Goal: Task Accomplishment & Management: Use online tool/utility

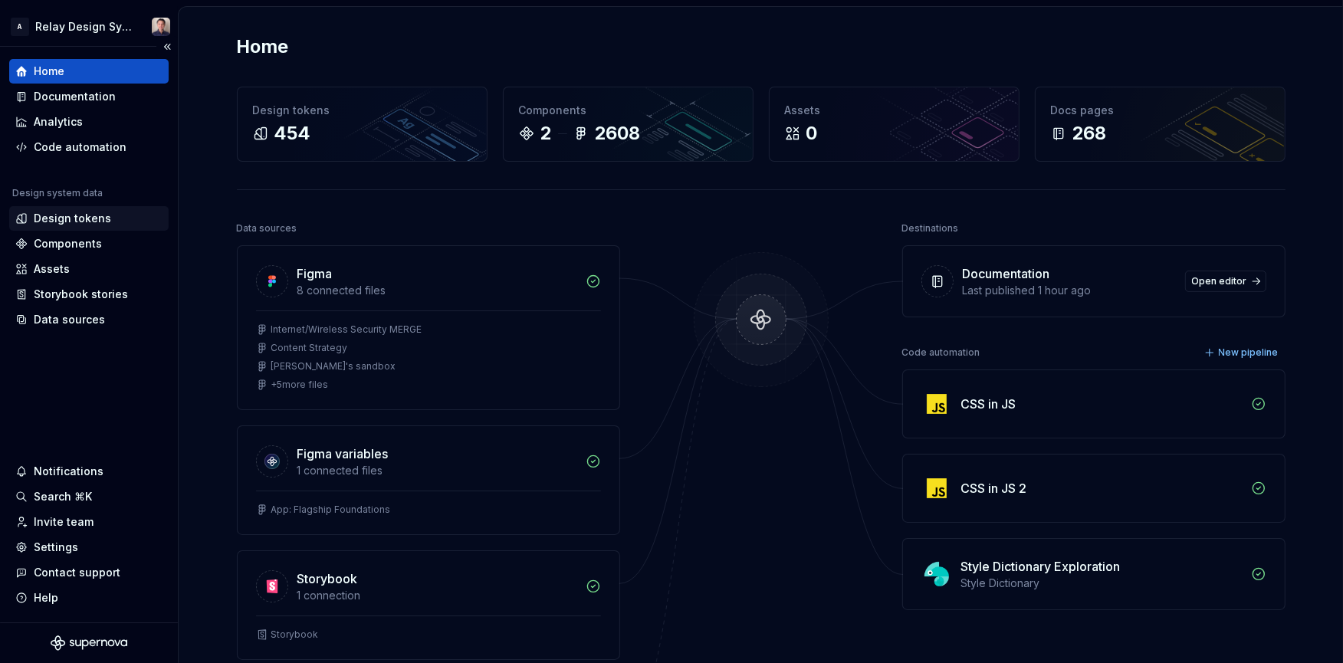
click at [75, 217] on div "Design tokens" at bounding box center [72, 218] width 77 height 15
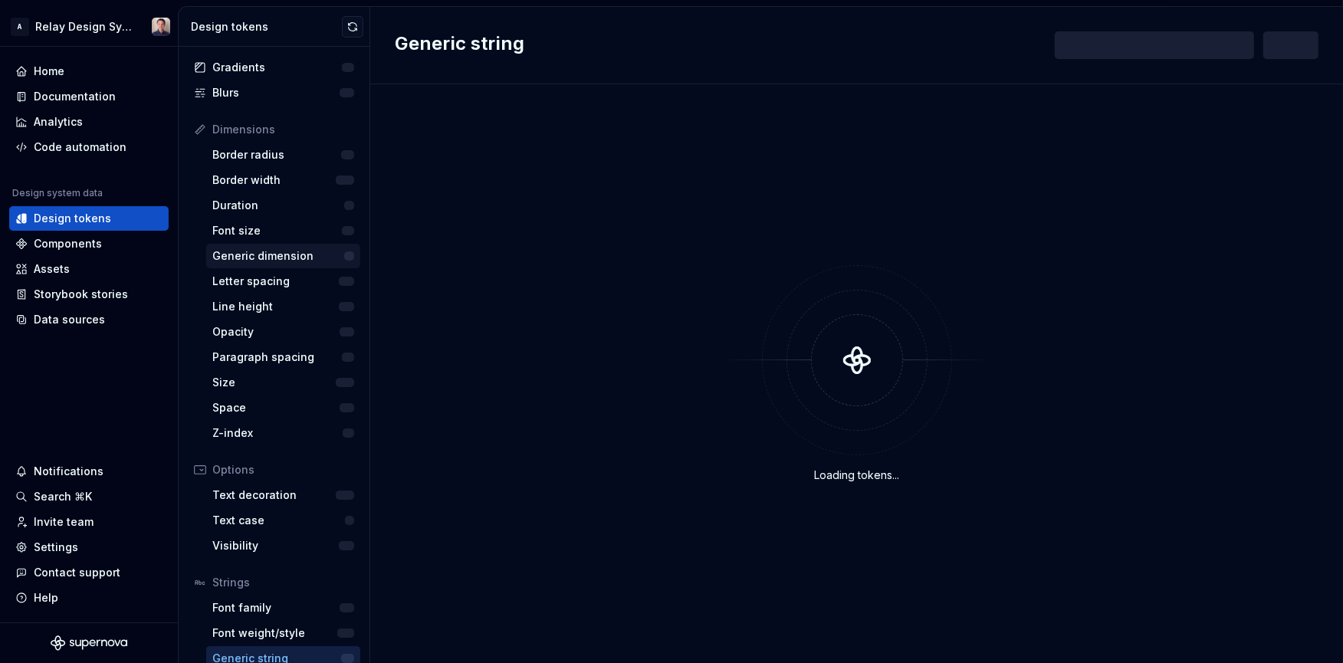
scroll to position [175, 0]
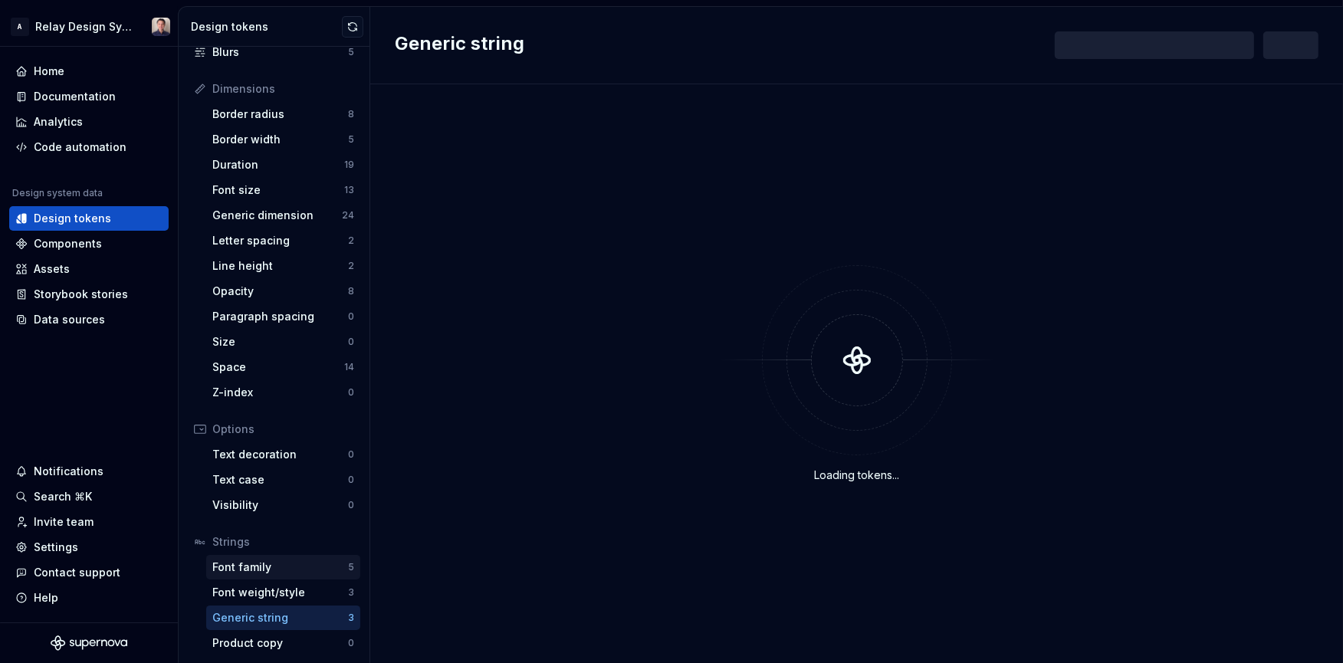
click at [287, 563] on div "Font family" at bounding box center [280, 567] width 136 height 15
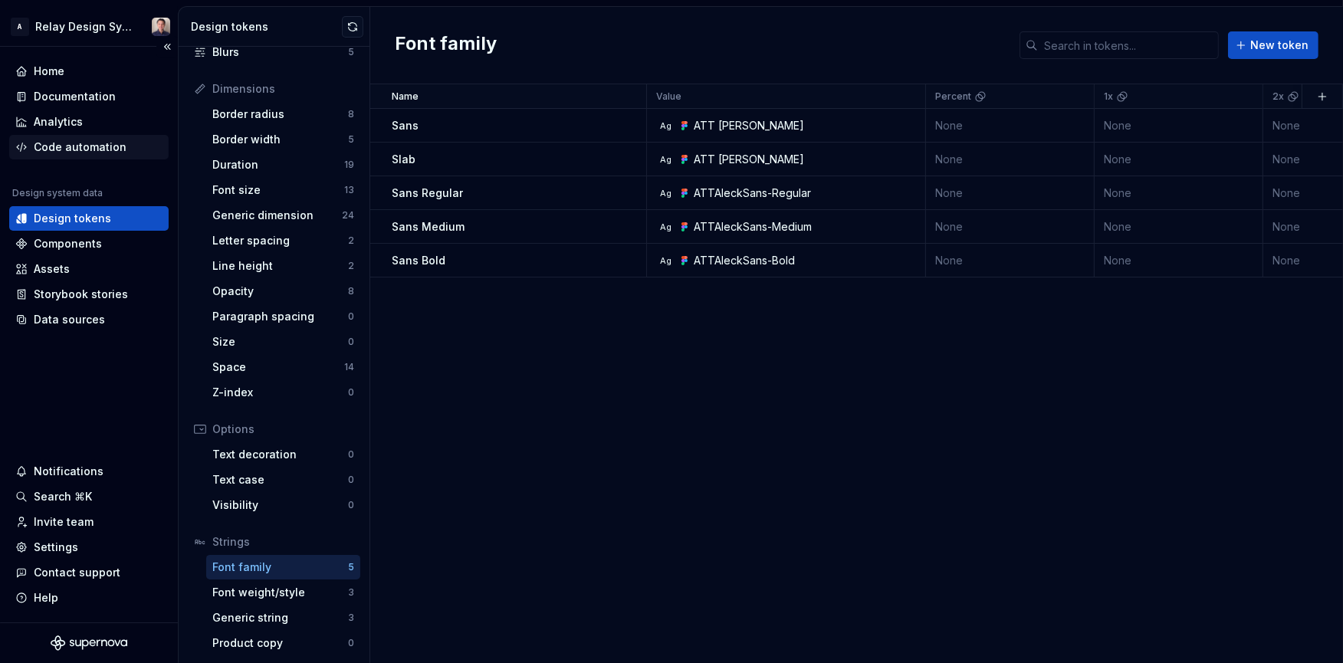
click at [74, 139] on div "Code automation" at bounding box center [80, 146] width 93 height 15
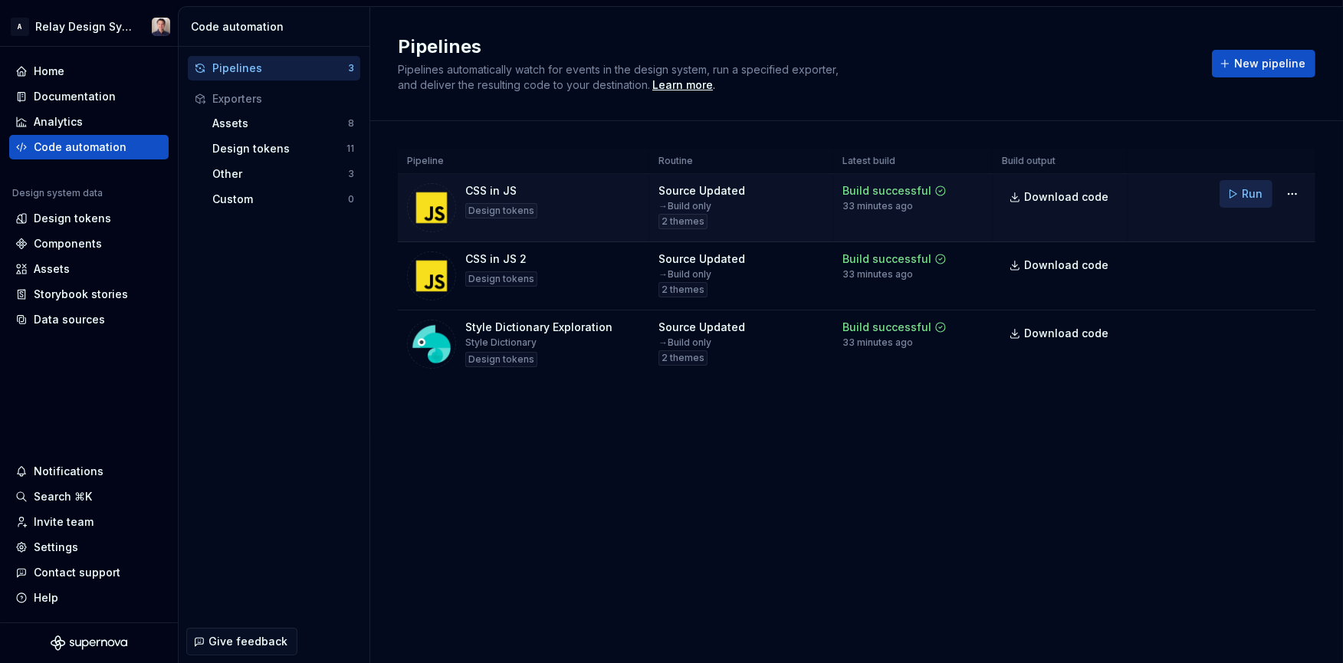
click at [1256, 197] on span "Run" at bounding box center [1252, 193] width 21 height 15
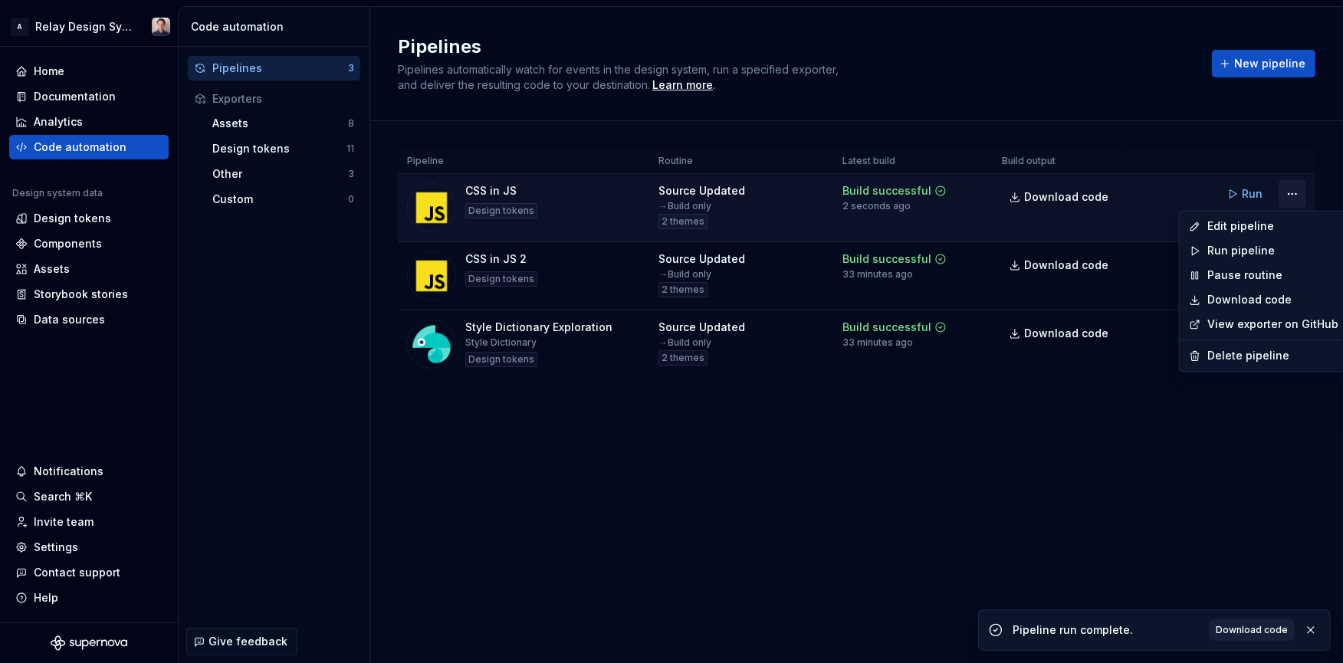
click at [1298, 195] on html "A Relay Design System Home Documentation Analytics Code automation Design syste…" at bounding box center [671, 331] width 1343 height 663
click at [1245, 226] on div "Edit pipeline" at bounding box center [1272, 227] width 131 height 15
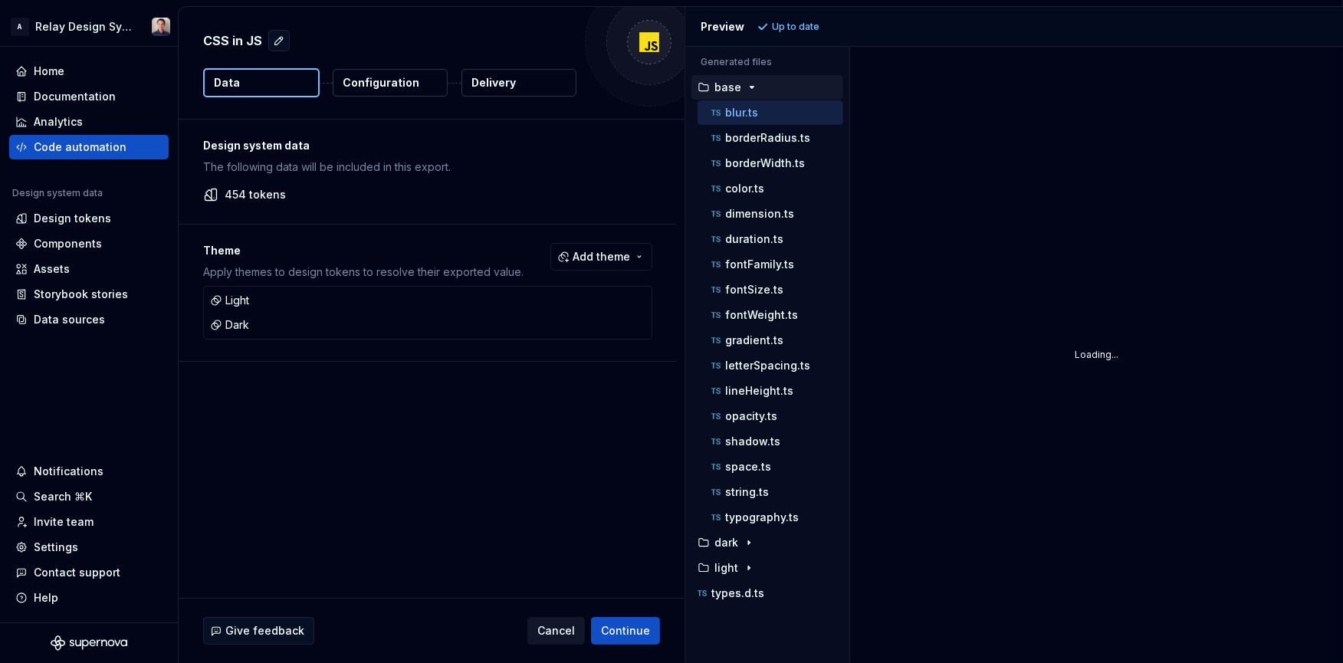
click at [553, 632] on span "Cancel" at bounding box center [556, 630] width 38 height 15
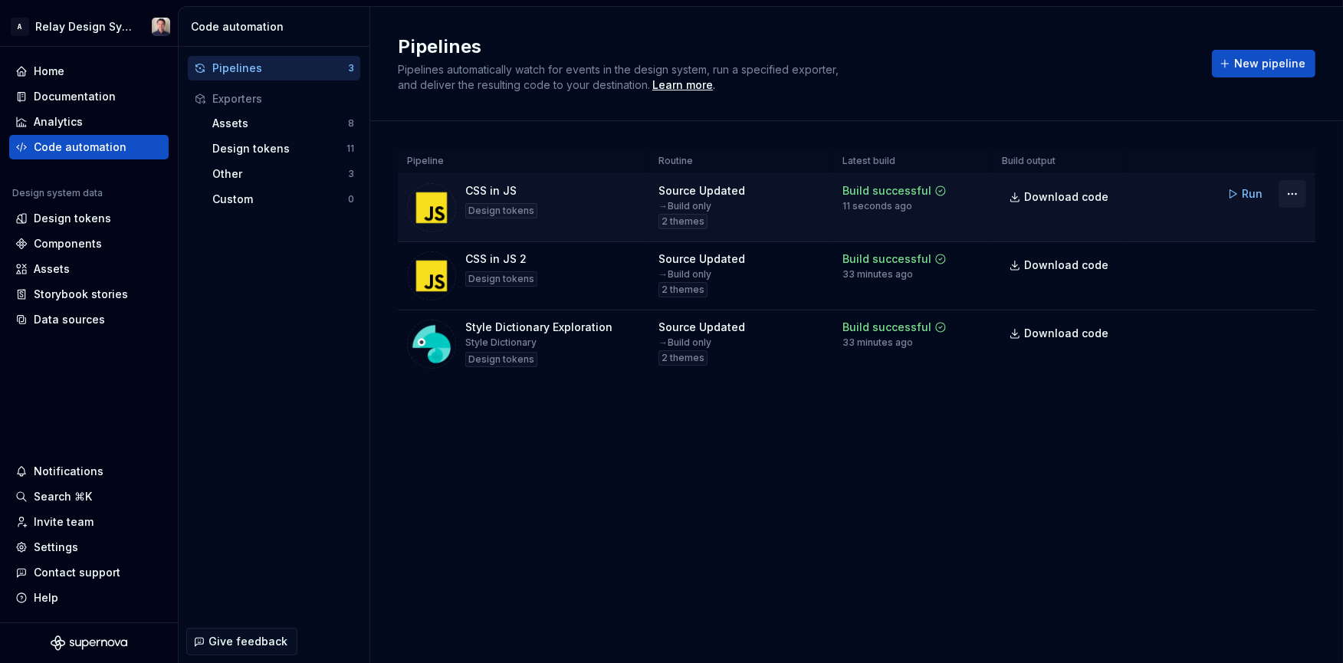
click at [1293, 193] on html "A Relay Design System Home Documentation Analytics Code automation Design syste…" at bounding box center [671, 331] width 1343 height 663
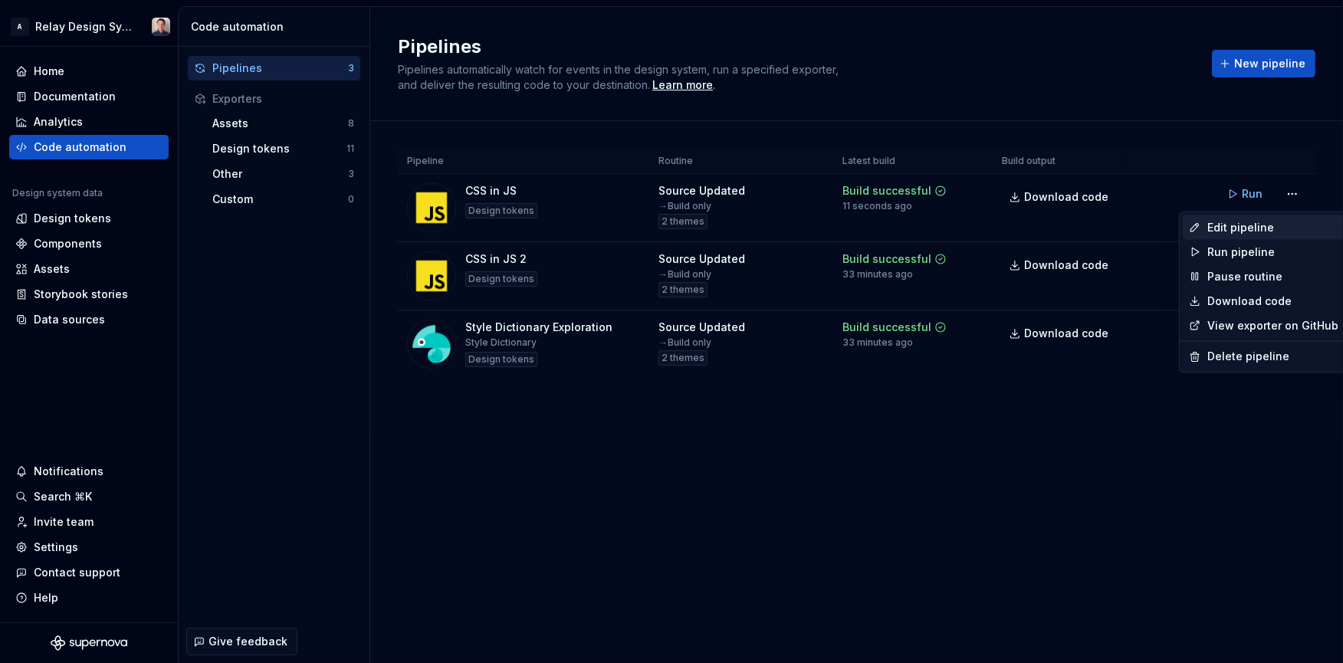
click at [1247, 225] on div "Edit pipeline" at bounding box center [1272, 227] width 131 height 15
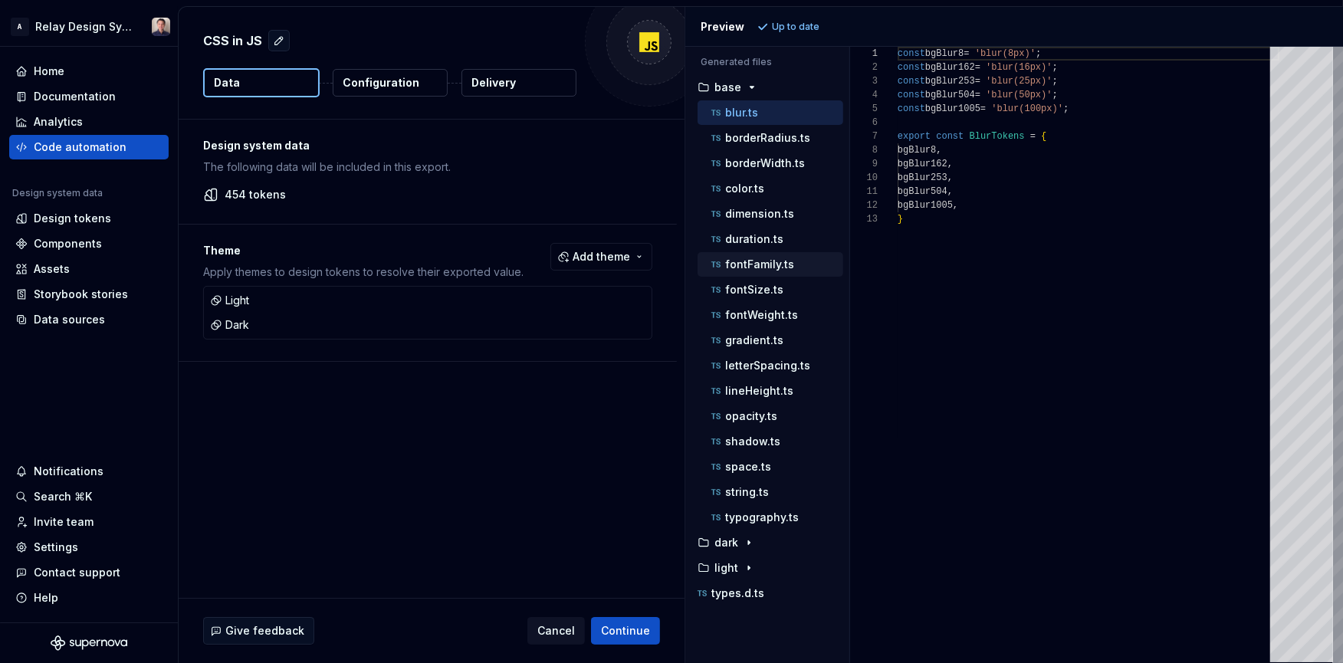
click at [774, 262] on p "fontFamily.ts" at bounding box center [759, 264] width 69 height 12
type textarea "**********"
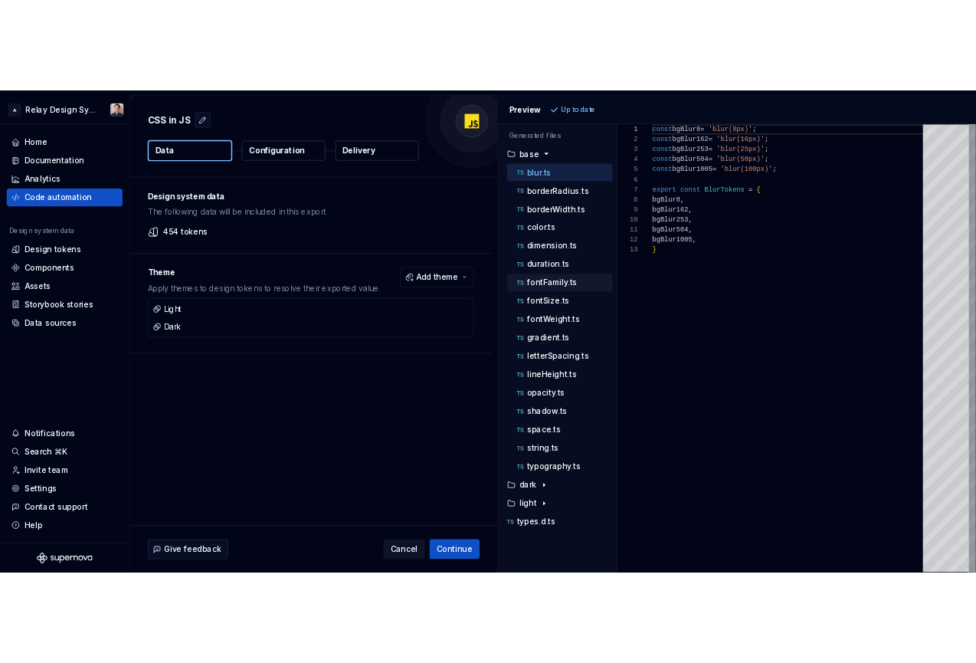
scroll to position [138, 0]
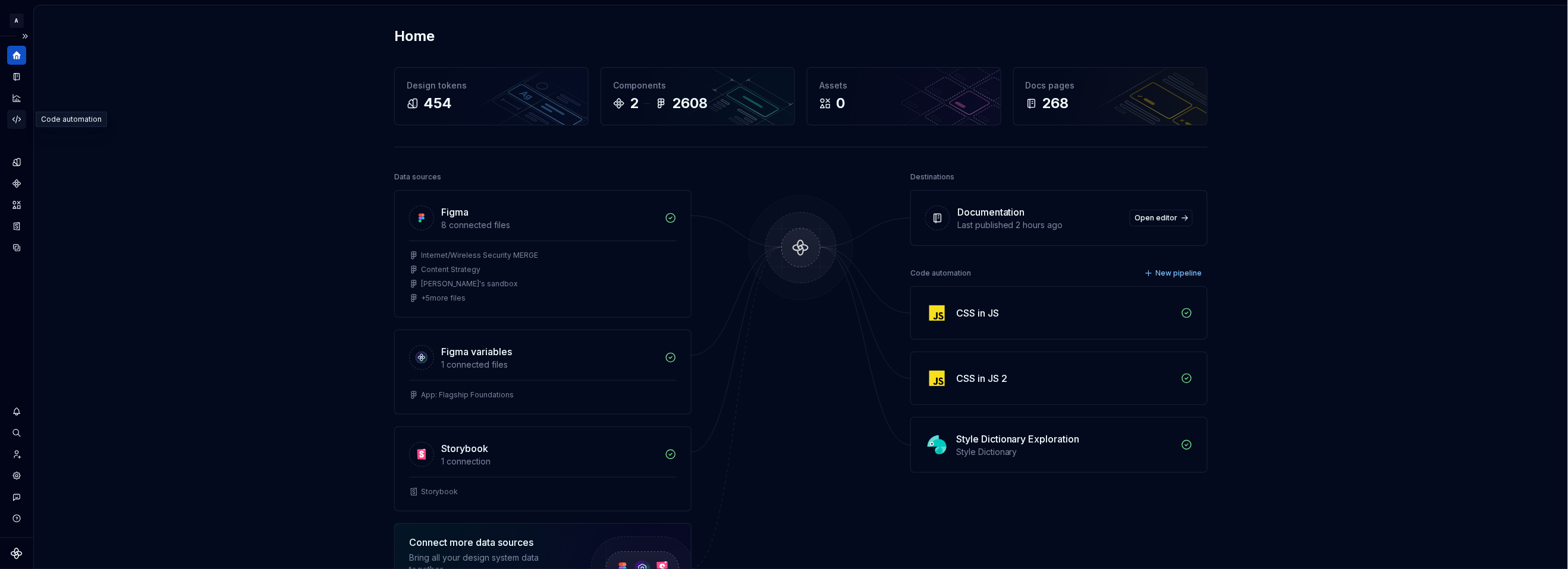
click at [16, 122] on icon "Code automation" at bounding box center [17, 119] width 11 height 11
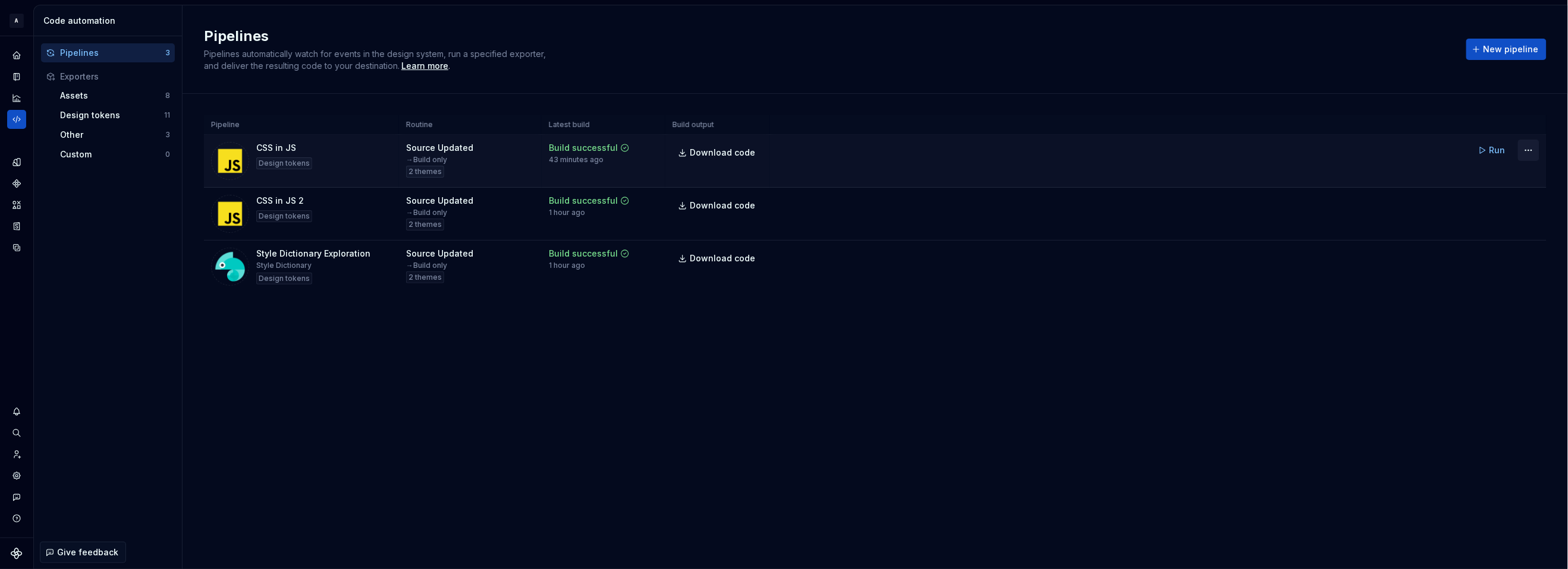
click at [1041, 150] on html "A Relay Design System Design system data Code automation Pipelines 3 Exporters …" at bounding box center [784, 284] width 1568 height 569
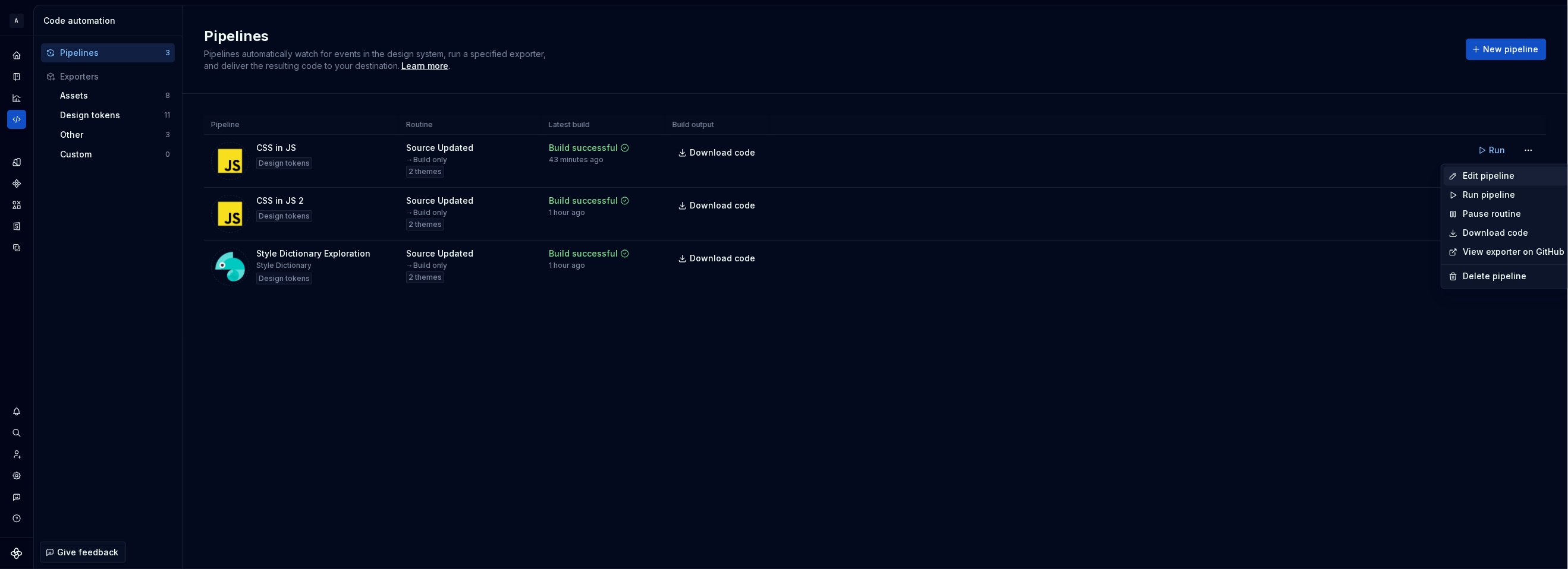
click at [1041, 174] on div "Edit pipeline" at bounding box center [1513, 176] width 102 height 12
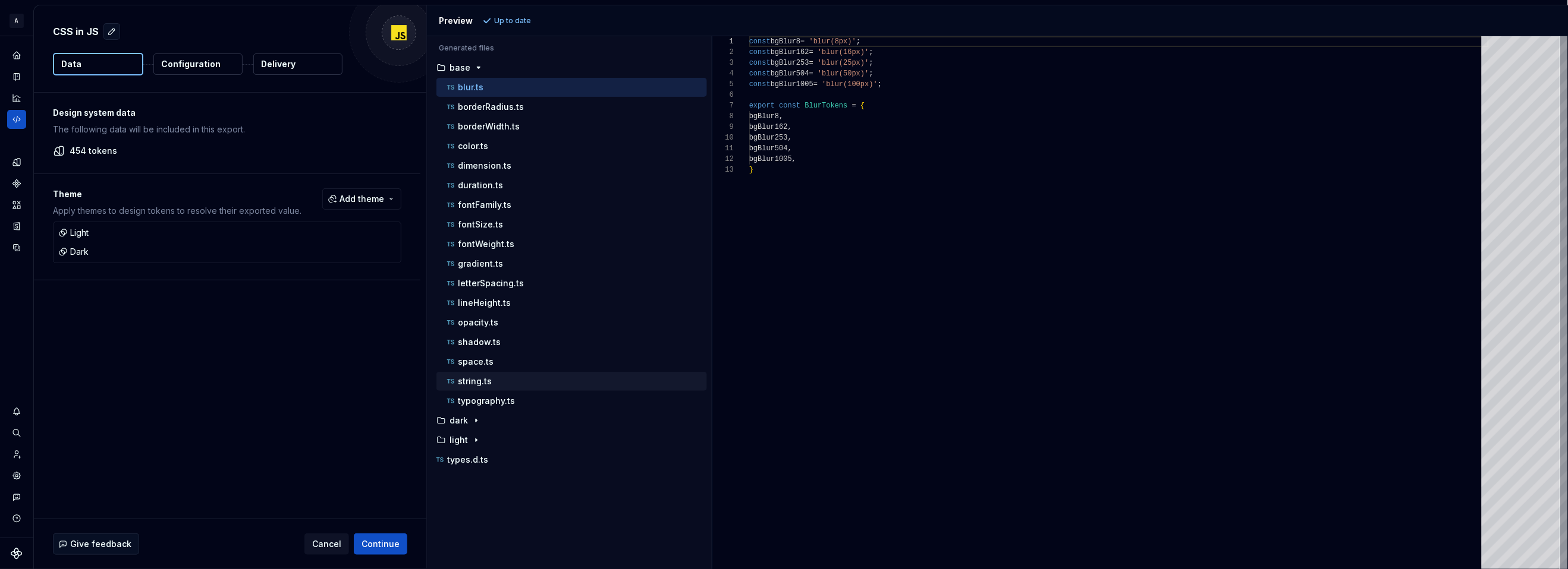
click at [480, 386] on p "string.ts" at bounding box center [475, 381] width 34 height 9
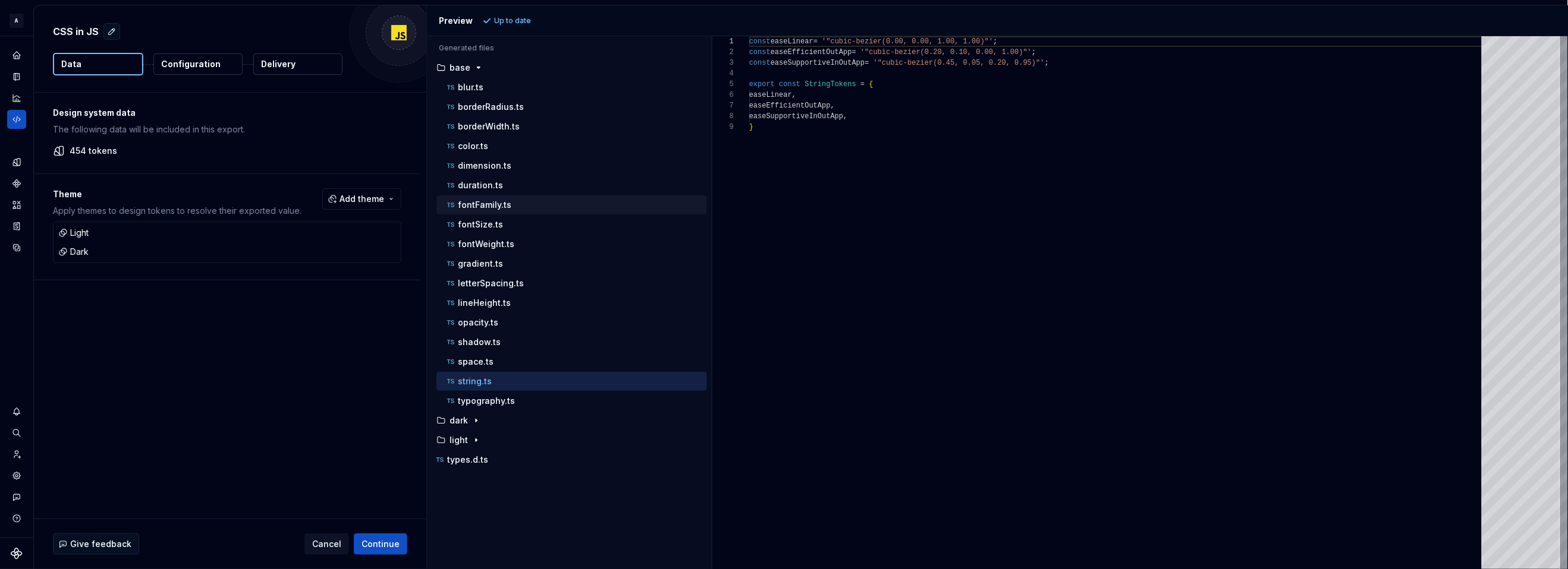
click at [490, 208] on p "fontFamily.ts" at bounding box center [484, 205] width 54 height 9
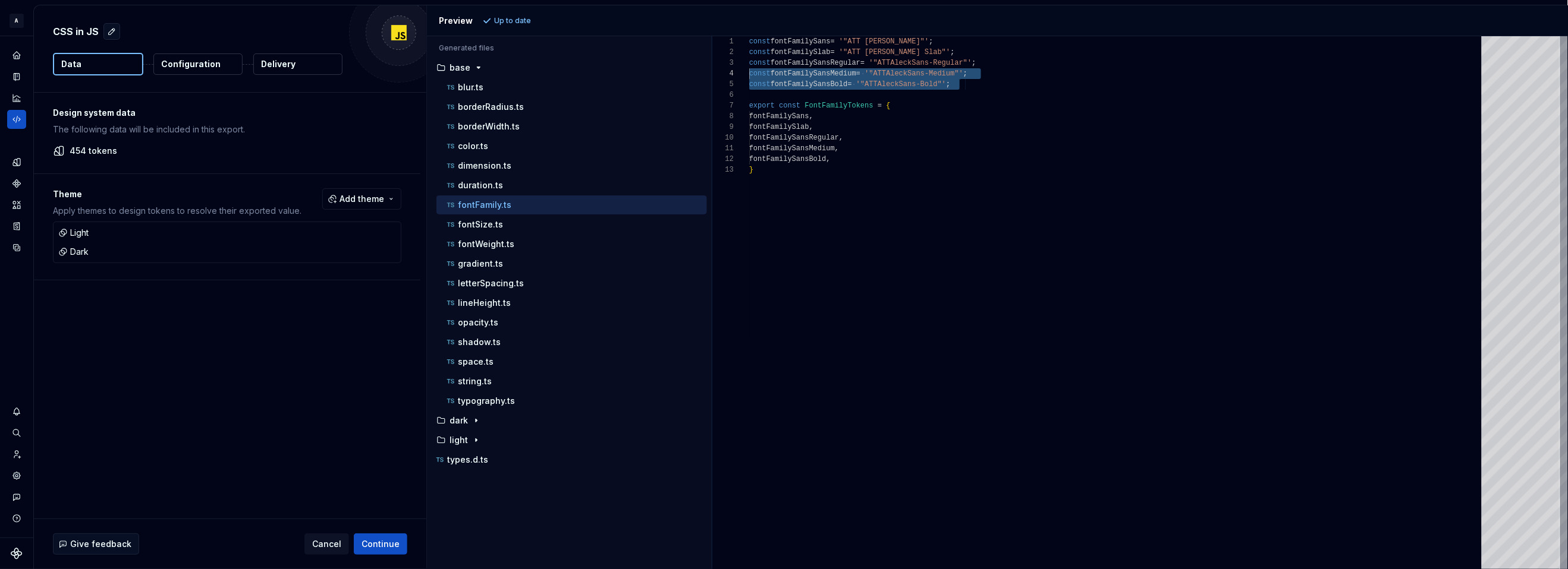
scroll to position [21, 0]
drag, startPoint x: 922, startPoint y: 85, endPoint x: 702, endPoint y: 60, distance: 221.4
click at [749, 60] on div "const fontFamilySans = '"ATT Aleck Sans"' ; const fontFamilySlab = '"ATT Aleck …" at bounding box center [1119, 303] width 739 height 533
click at [1006, 198] on div "const fontFamilySans = '"ATT Aleck Sans"' ; const fontFamilySlab = '"ATT Aleck …" at bounding box center [1119, 303] width 739 height 533
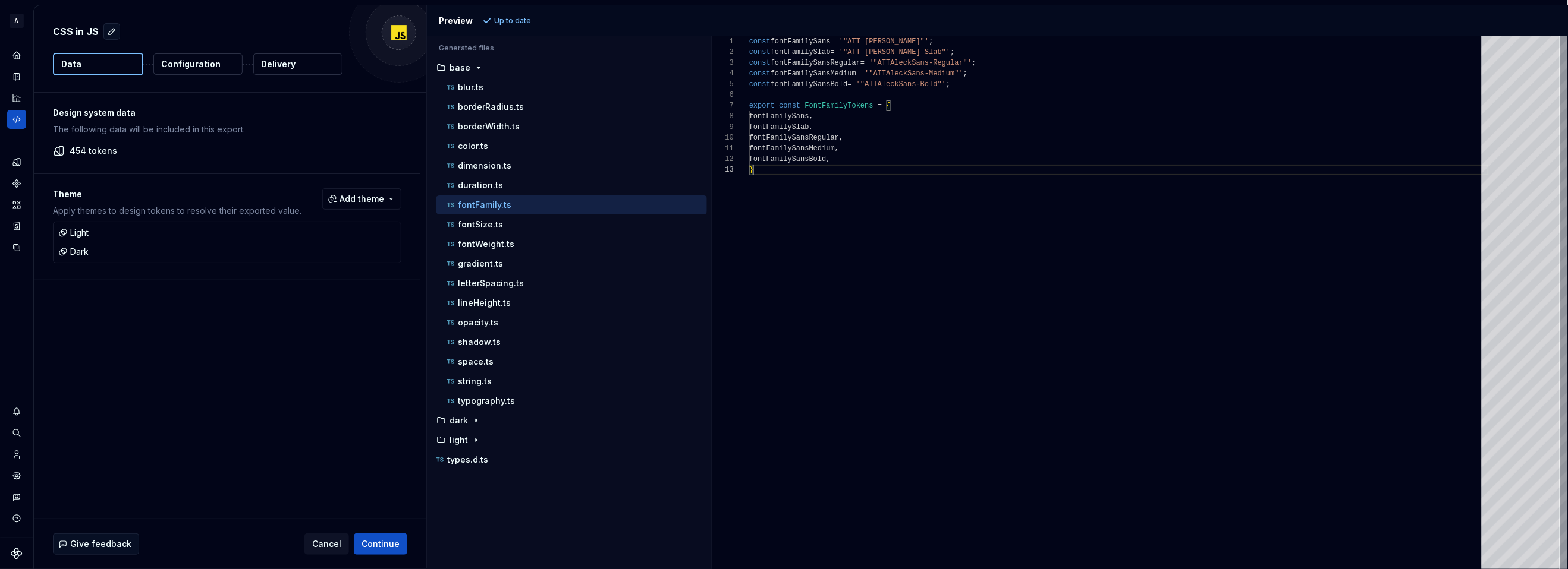
click at [814, 81] on div "const fontFamilySans = '"ATT Aleck Sans"' ; const fontFamilySlab = '"ATT Aleck …" at bounding box center [1119, 303] width 739 height 533
click at [798, 74] on div "const fontFamilySans = '"ATT Aleck Sans"' ; const fontFamilySlab = '"ATT Aleck …" at bounding box center [1119, 303] width 739 height 533
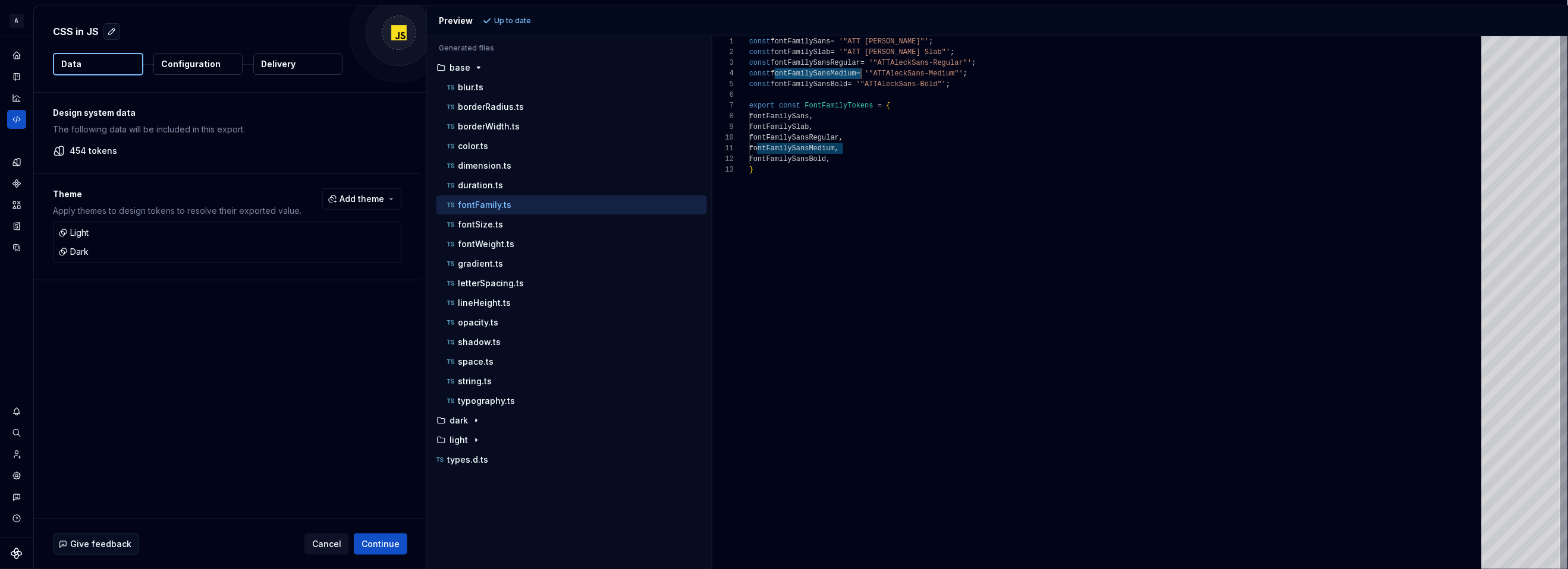
click at [798, 62] on div "const fontFamilySans = '"ATT Aleck Sans"' ; const fontFamilySlab = '"ATT Aleck …" at bounding box center [1119, 303] width 739 height 533
click at [796, 38] on div "const fontFamilySans = '"ATT Aleck Sans"' ; const fontFamilySlab = '"ATT Aleck …" at bounding box center [1119, 303] width 739 height 533
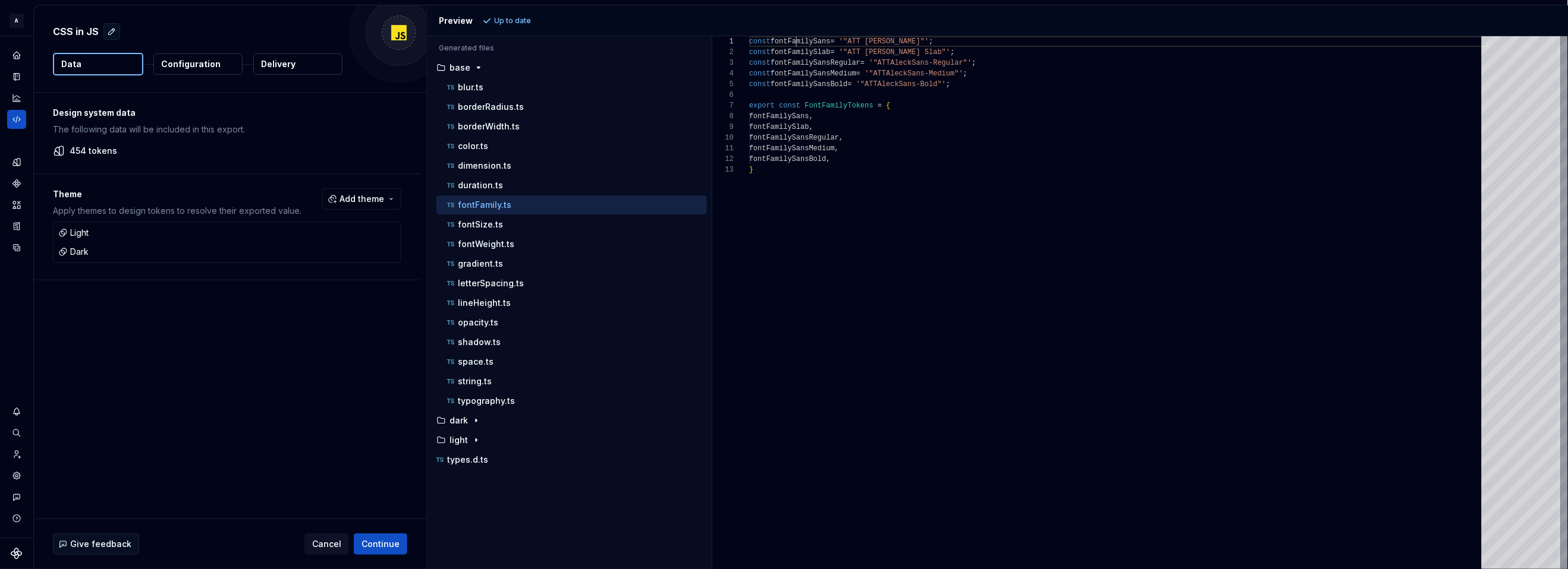
click at [796, 38] on div "const fontFamilySans = '"ATT Aleck Sans"' ; const fontFamilySlab = '"ATT Aleck …" at bounding box center [1119, 303] width 739 height 533
drag, startPoint x: 981, startPoint y: 88, endPoint x: 697, endPoint y: 62, distance: 285.2
click at [749, 62] on div "const fontFamilySans = '"ATT Aleck Sans"' ; const fontFamilySlab = '"ATT Aleck …" at bounding box center [1119, 303] width 739 height 533
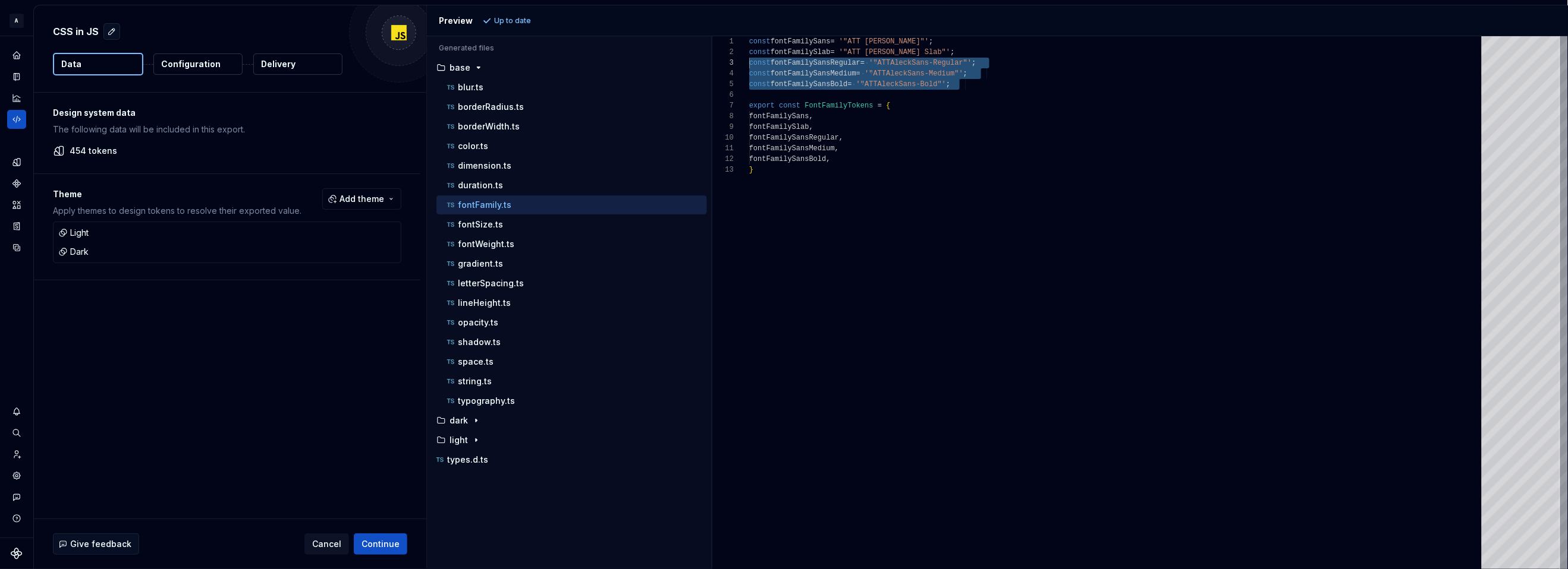
click at [956, 212] on div "const fontFamilySans = '"ATT Aleck Sans"' ; const fontFamilySlab = '"ATT Aleck …" at bounding box center [1119, 303] width 739 height 533
click at [826, 181] on div "const fontFamilySans = '"ATT Aleck Sans"' ; const fontFamilySlab = '"ATT Aleck …" at bounding box center [1119, 303] width 739 height 533
click at [837, 204] on div "const fontFamilySans = '"ATT Aleck Sans"' ; const fontFamilySlab = '"ATT Aleck …" at bounding box center [1119, 303] width 739 height 533
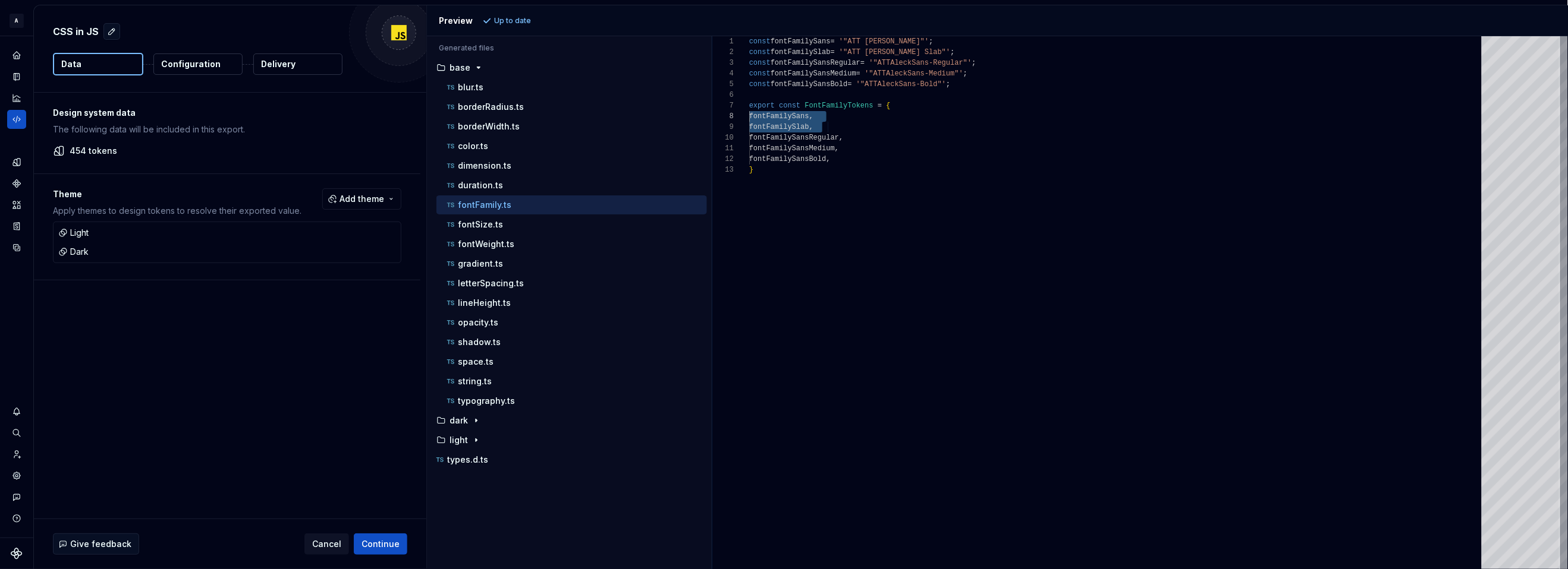
drag, startPoint x: 865, startPoint y: 129, endPoint x: 688, endPoint y: 117, distance: 177.4
click at [749, 117] on div "const fontFamilySans = '"ATT Aleck Sans"' ; const fontFamilySlab = '"ATT Aleck …" at bounding box center [1119, 303] width 739 height 533
click at [912, 245] on div "const fontFamilySans = '"ATT Aleck Sans"' ; const fontFamilySlab = '"ATT Aleck …" at bounding box center [1119, 303] width 739 height 533
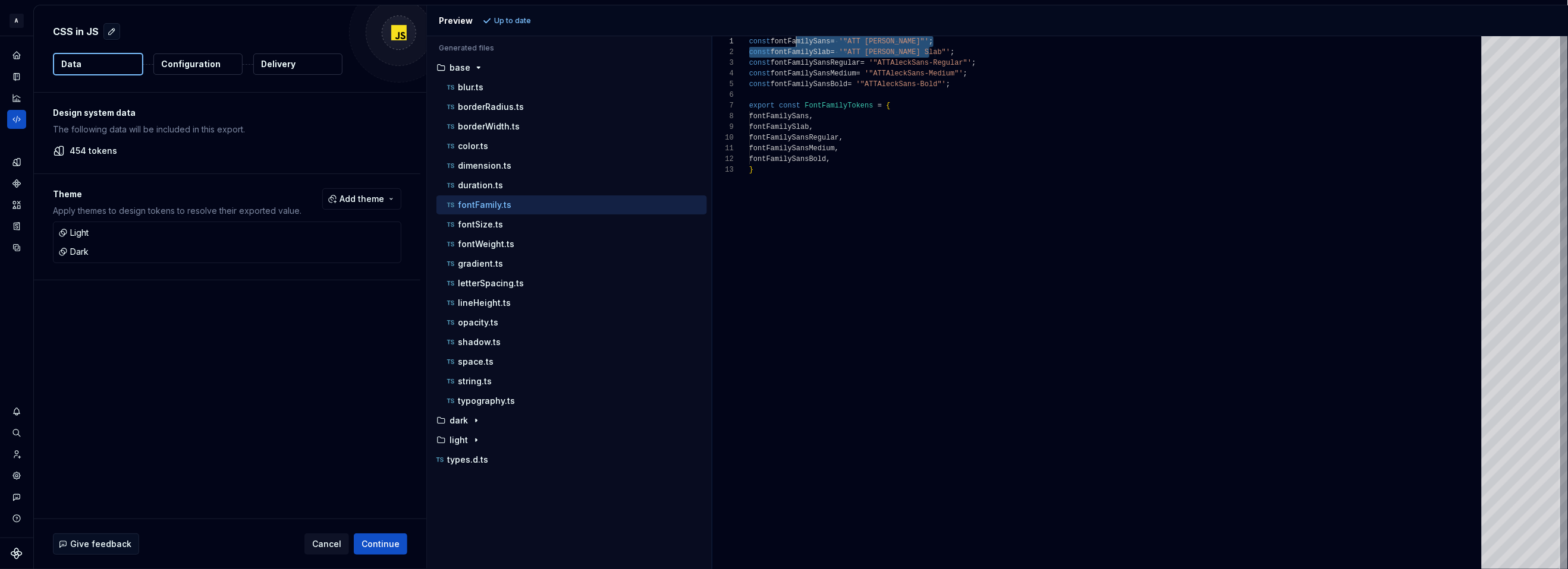
drag, startPoint x: 898, startPoint y: 52, endPoint x: 760, endPoint y: 43, distance: 138.3
click at [760, 43] on div "const fontFamilySans = '"ATT Aleck Sans"' ; const fontFamilySlab = '"ATT Aleck …" at bounding box center [1119, 303] width 739 height 533
click at [751, 42] on span "const" at bounding box center [760, 41] width 22 height 9
click at [750, 48] on div "const fontFamilySans = '"ATT Aleck Sans"' ; const fontFamilySlab = '"ATT Aleck …" at bounding box center [1119, 303] width 739 height 533
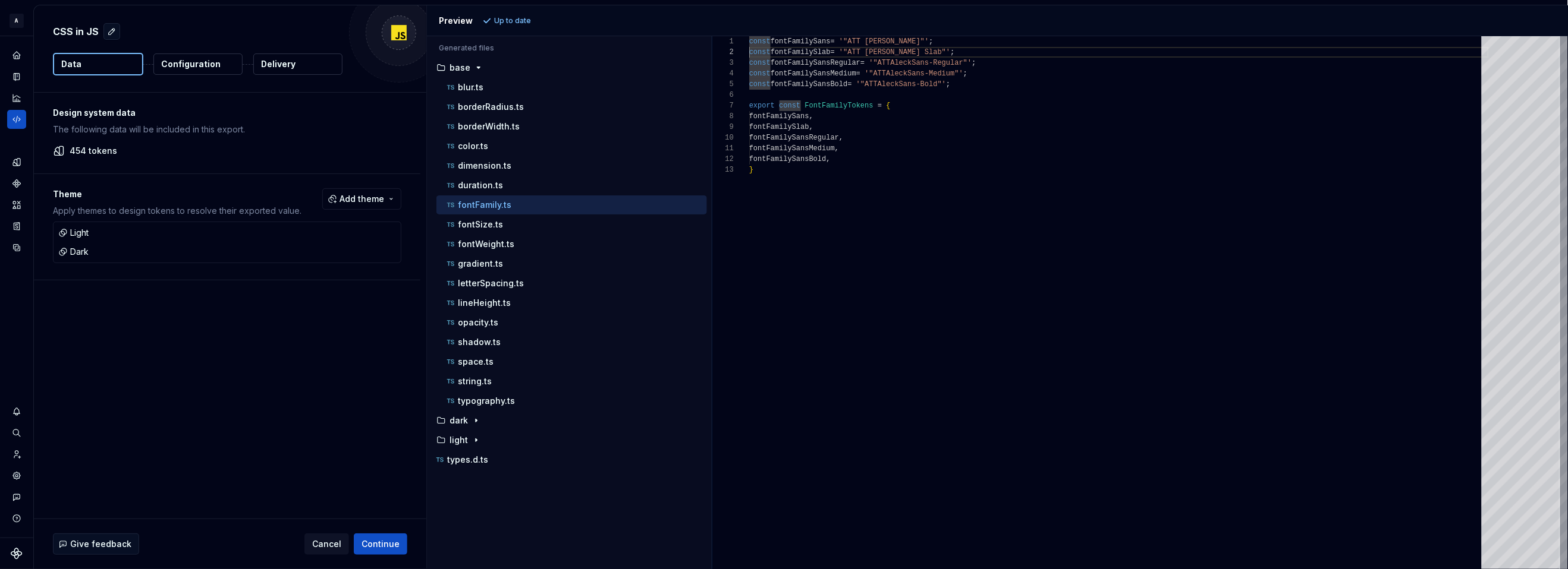
scroll to position [10, 0]
click at [1040, 177] on div "const fontFamilySans = '"ATT Aleck Sans"' ; const fontFamilySlab = '"ATT Aleck …" at bounding box center [1119, 303] width 739 height 533
click at [832, 217] on div "const fontFamilySans = '"ATT Aleck Sans"' ; const fontFamilySlab = '"ATT Aleck …" at bounding box center [1119, 303] width 739 height 533
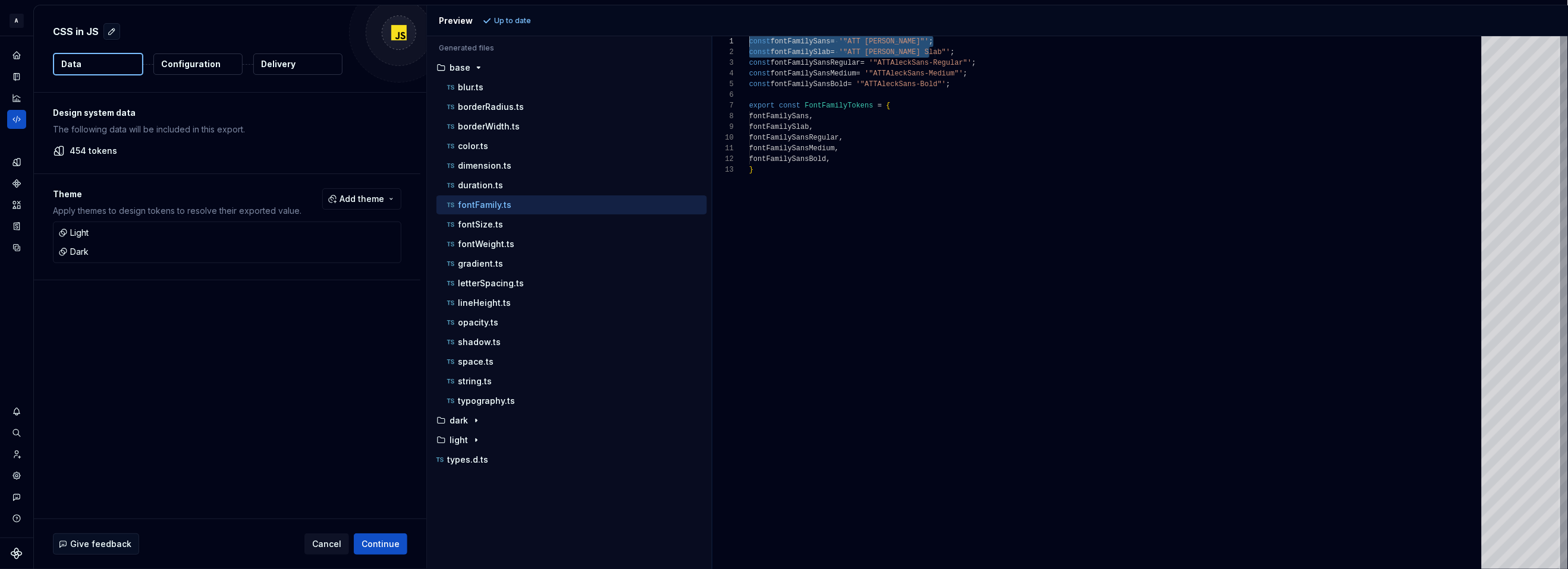
drag, startPoint x: 957, startPoint y: 50, endPoint x: 576, endPoint y: 22, distance: 382.0
click at [576, 22] on div "Preview Up to date Generated files Accessibility guide for tree . Navigate the …" at bounding box center [998, 287] width 1142 height 564
type textarea "**********"
click at [834, 252] on div "const fontFamilySans = '"ATT Aleck Sans"' ; const fontFamilySlab = '"ATT Aleck …" at bounding box center [1119, 303] width 739 height 533
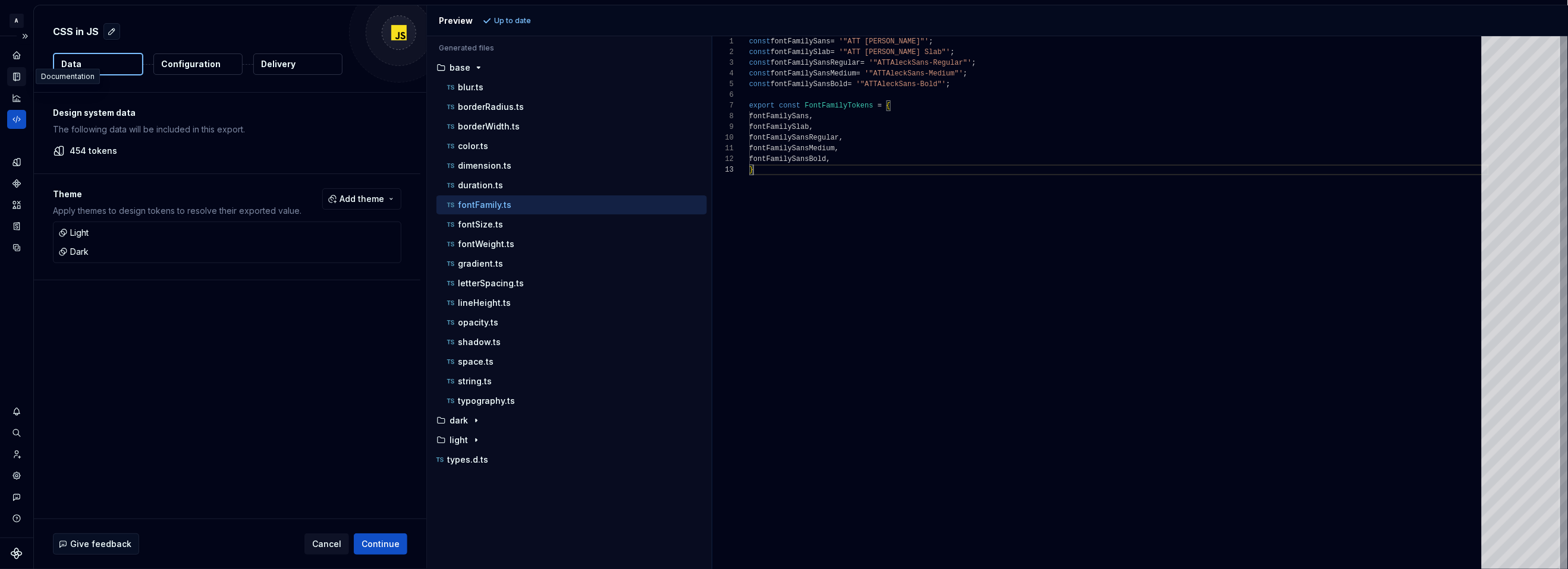
click at [16, 74] on icon "Documentation" at bounding box center [18, 77] width 5 height 6
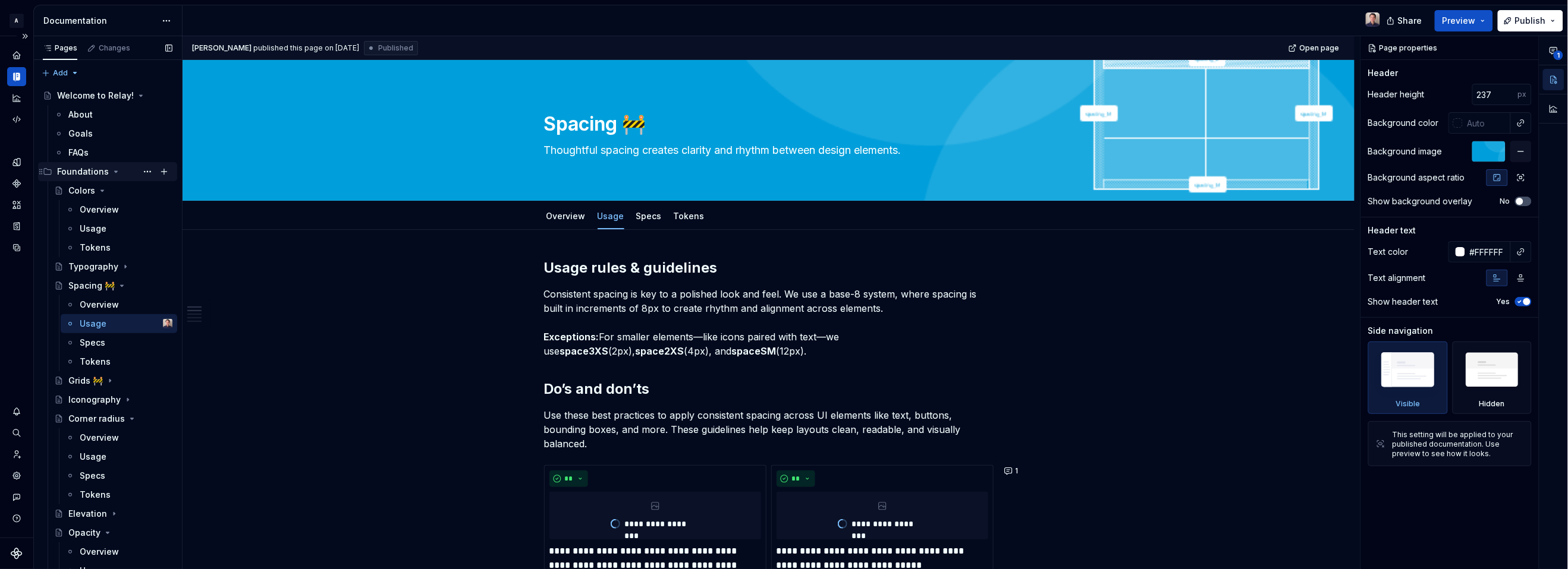
click at [115, 171] on icon "Page tree" at bounding box center [116, 172] width 3 height 2
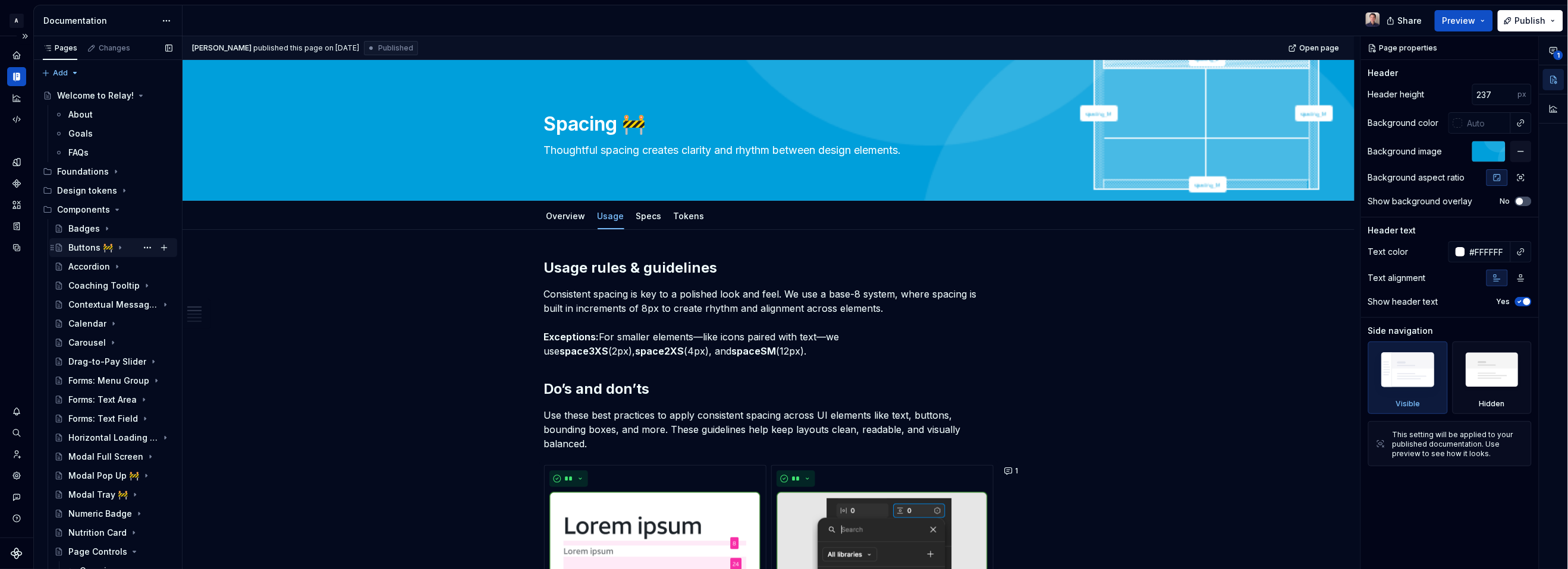
click at [78, 248] on div "Buttons 🚧" at bounding box center [90, 247] width 44 height 12
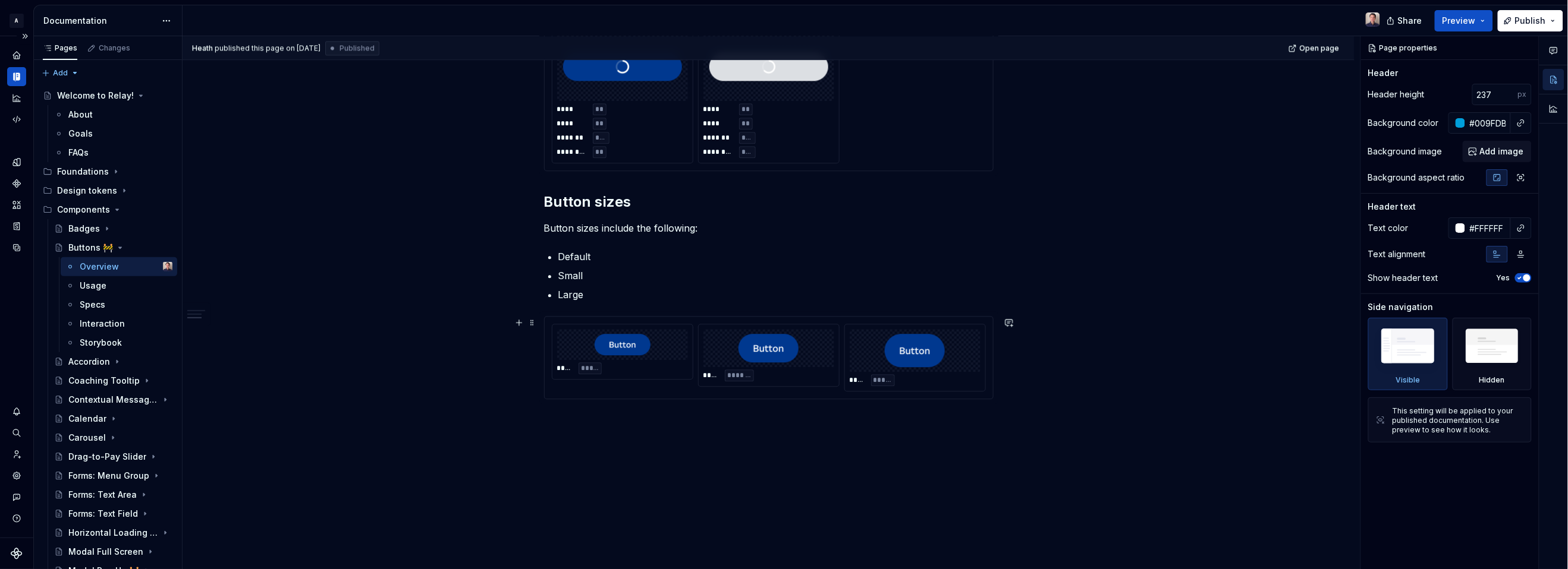
scroll to position [1257, 0]
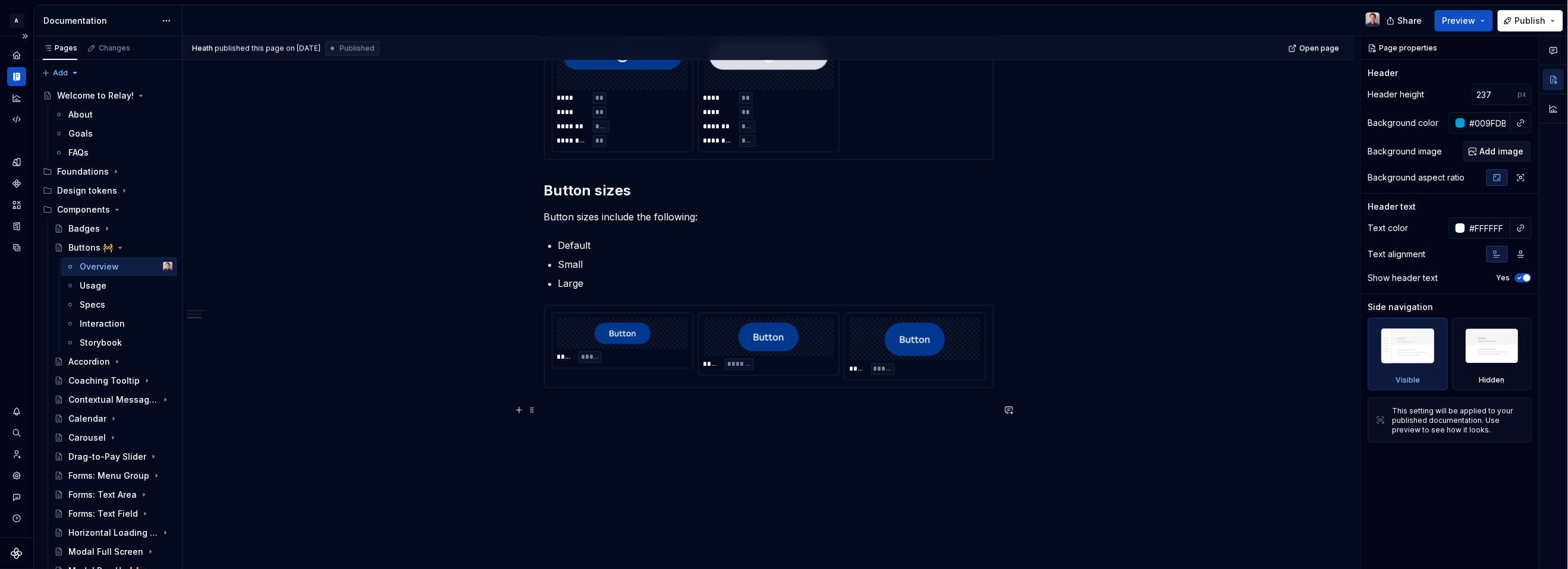
click at [582, 411] on p at bounding box center [768, 409] width 449 height 14
type textarea "*"
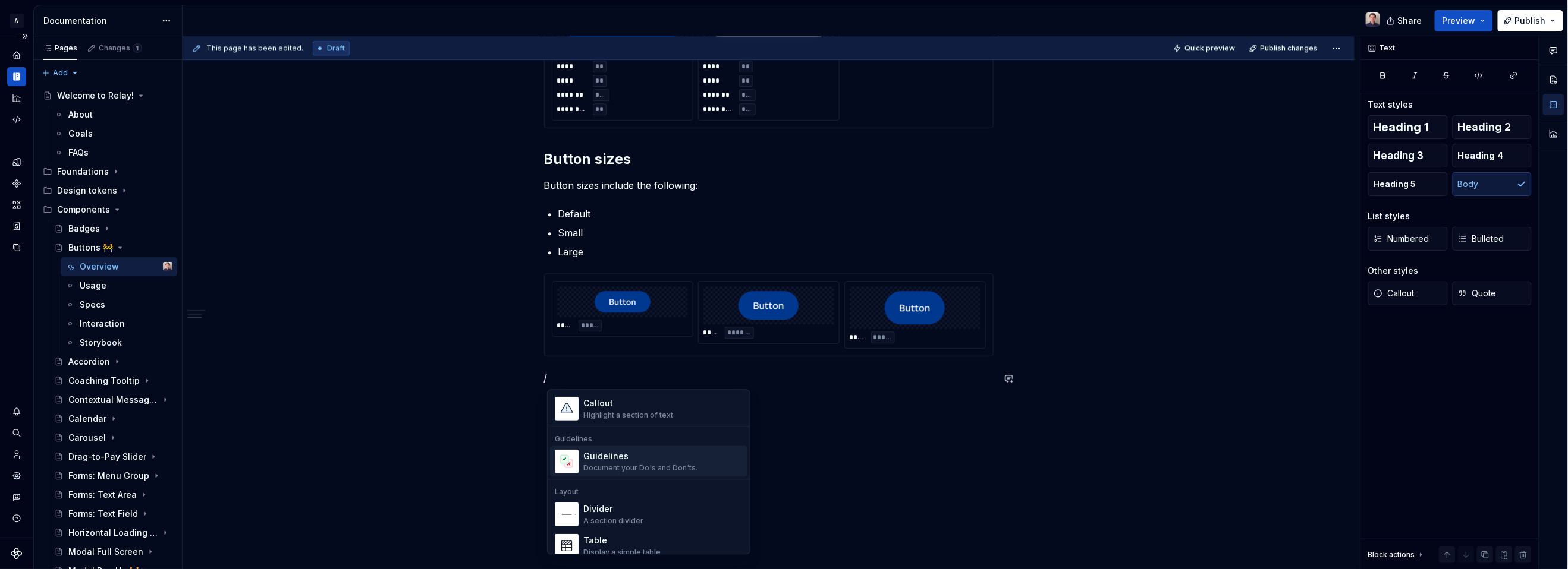
scroll to position [291, 0]
click at [562, 376] on p "/" at bounding box center [768, 378] width 449 height 14
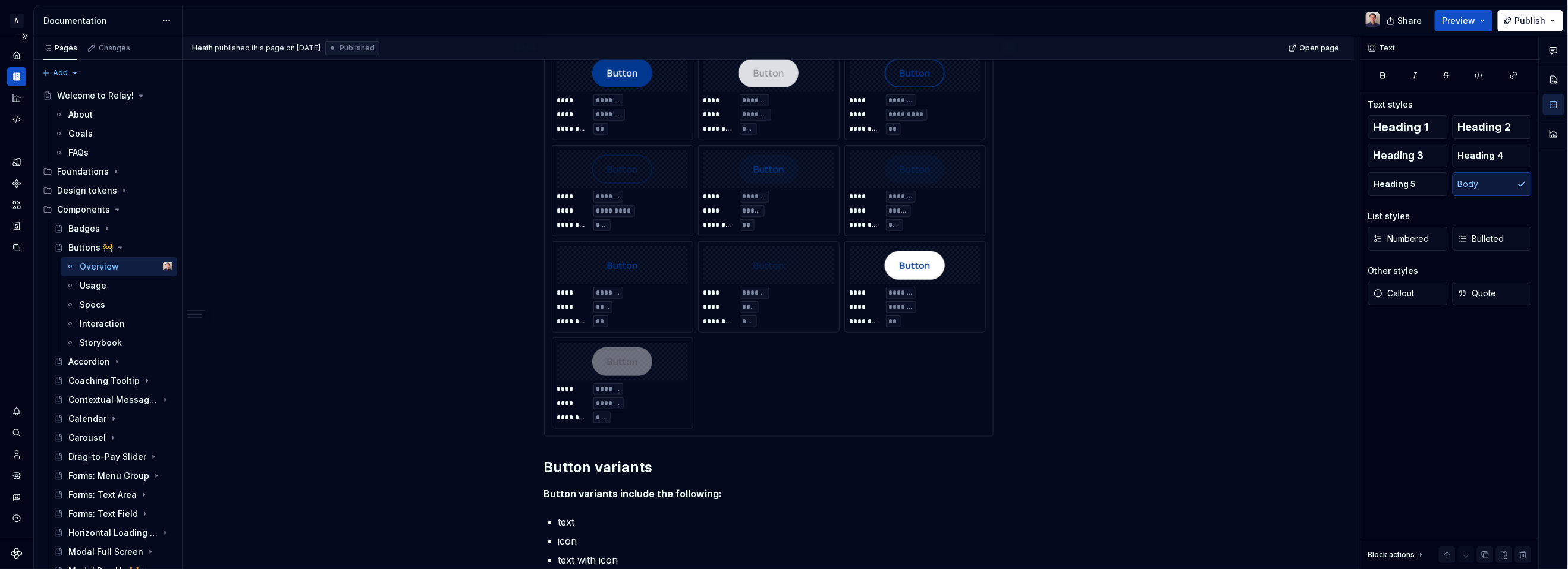
scroll to position [0, 0]
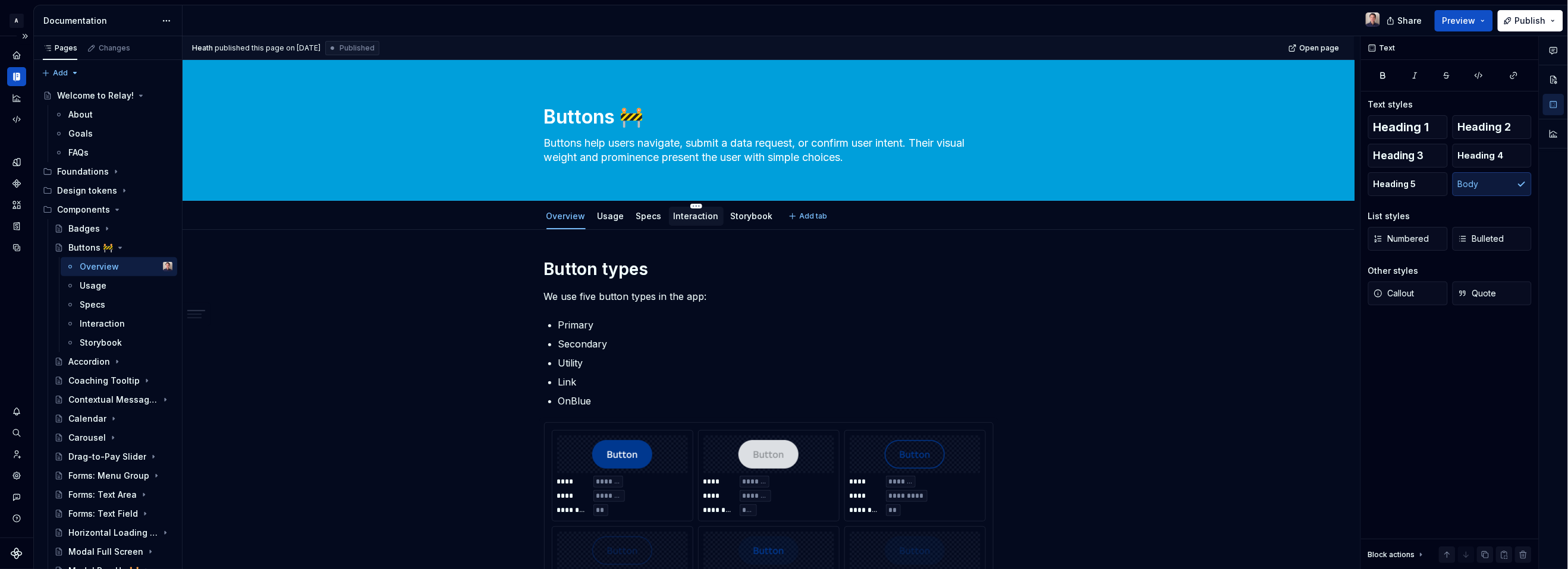
click at [696, 218] on link "Interaction" at bounding box center [696, 216] width 45 height 10
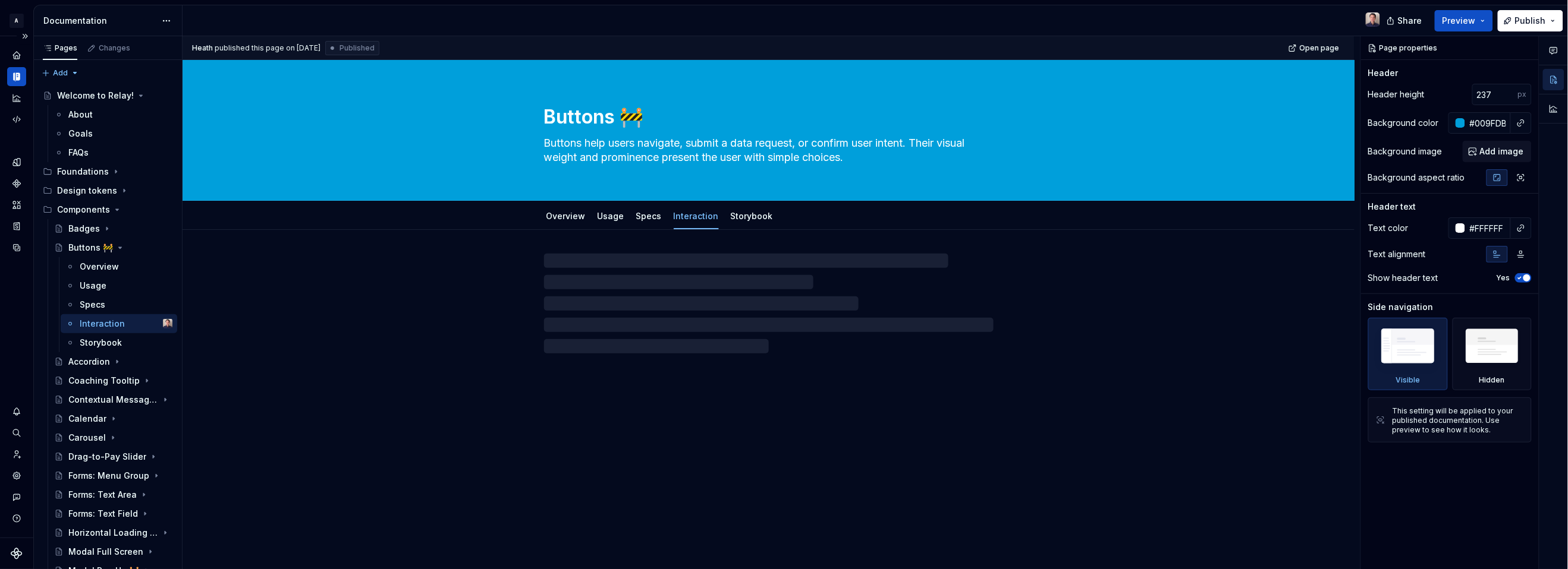
type textarea "*"
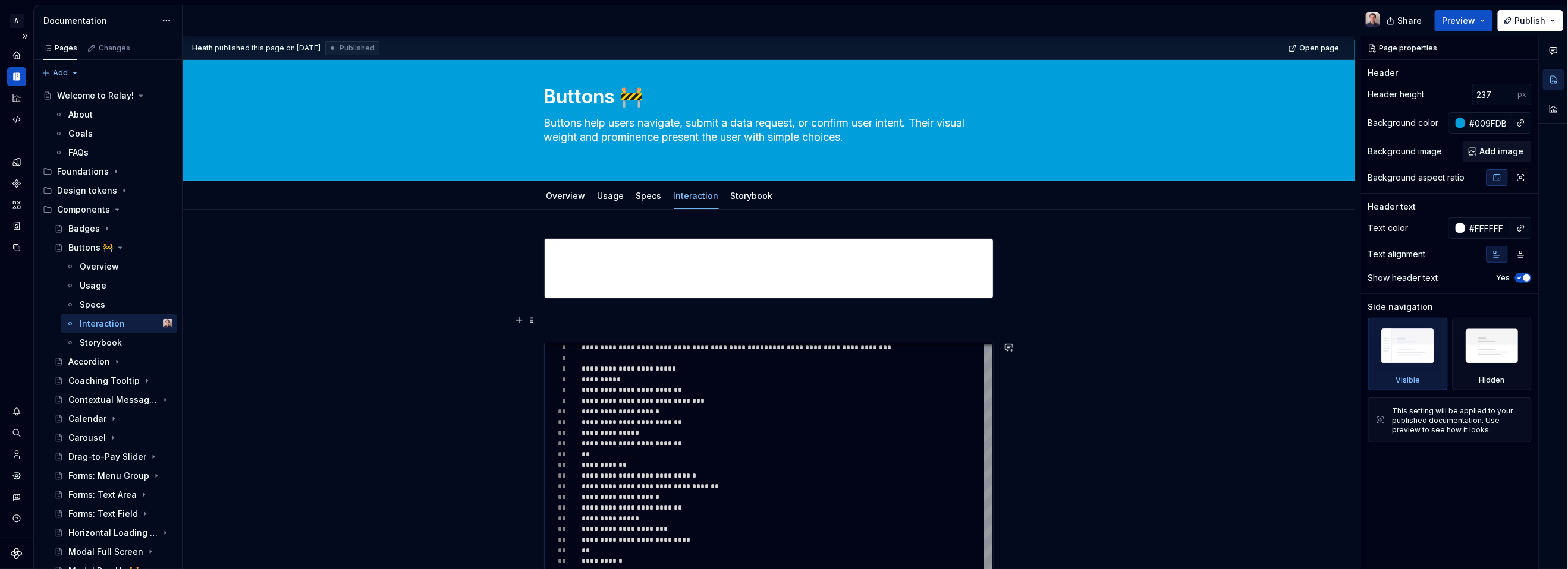
scroll to position [16, 0]
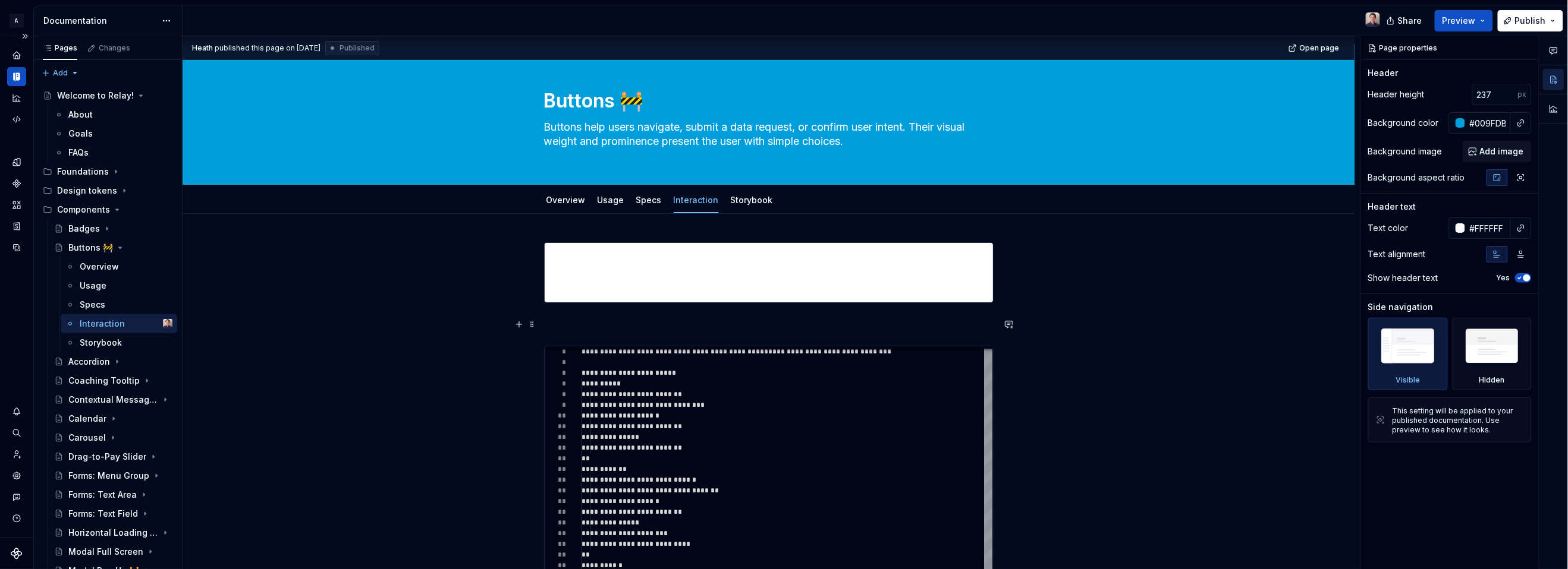
click at [569, 326] on p at bounding box center [768, 324] width 449 height 14
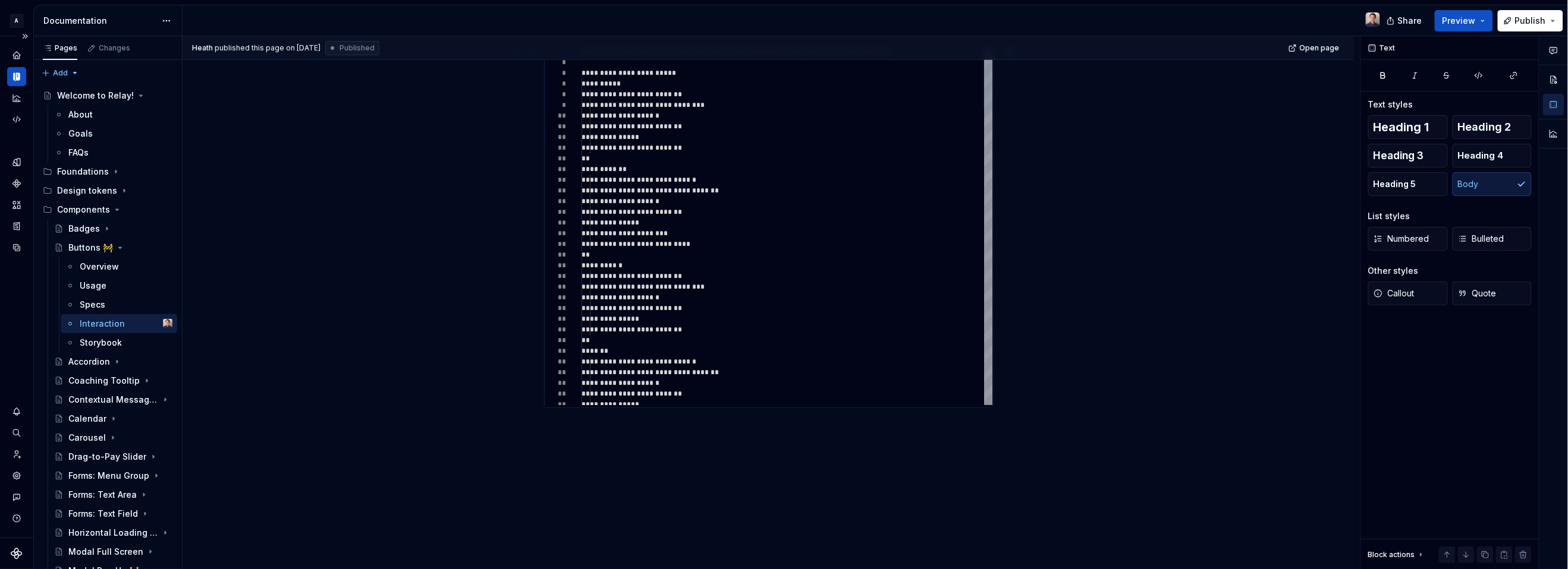
scroll to position [340, 0]
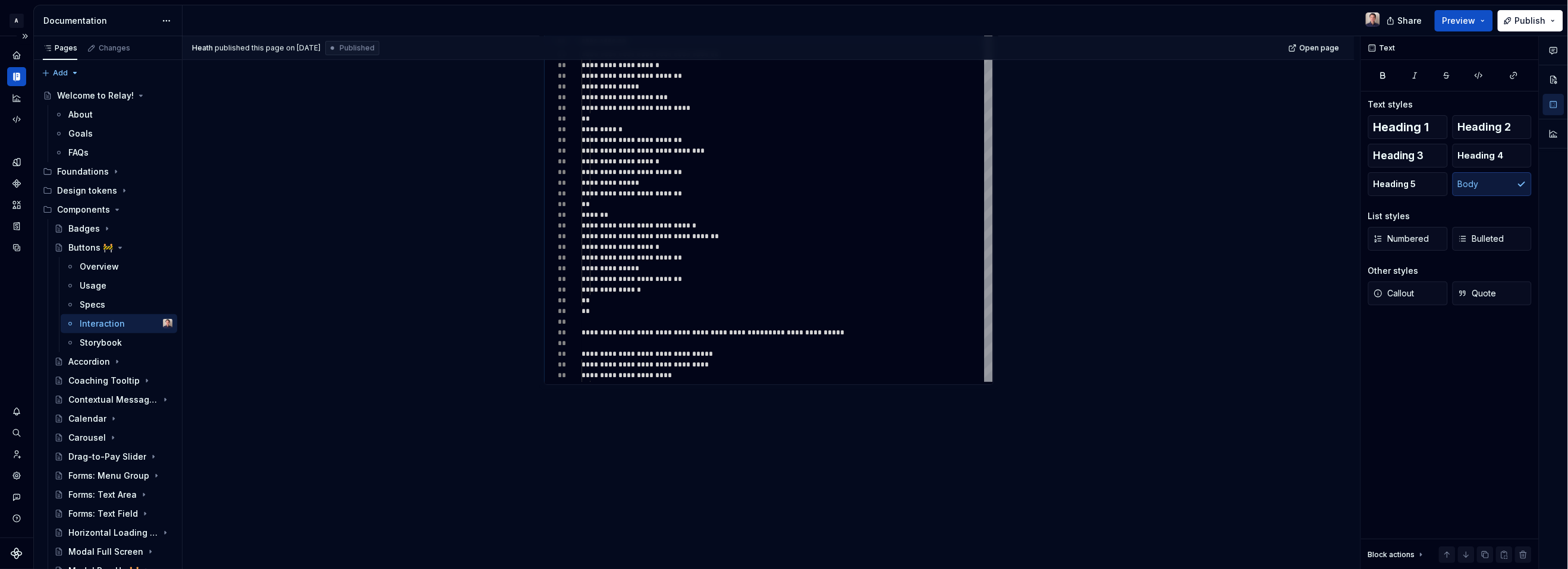
click at [584, 447] on div "**********" at bounding box center [768, 230] width 1172 height 679
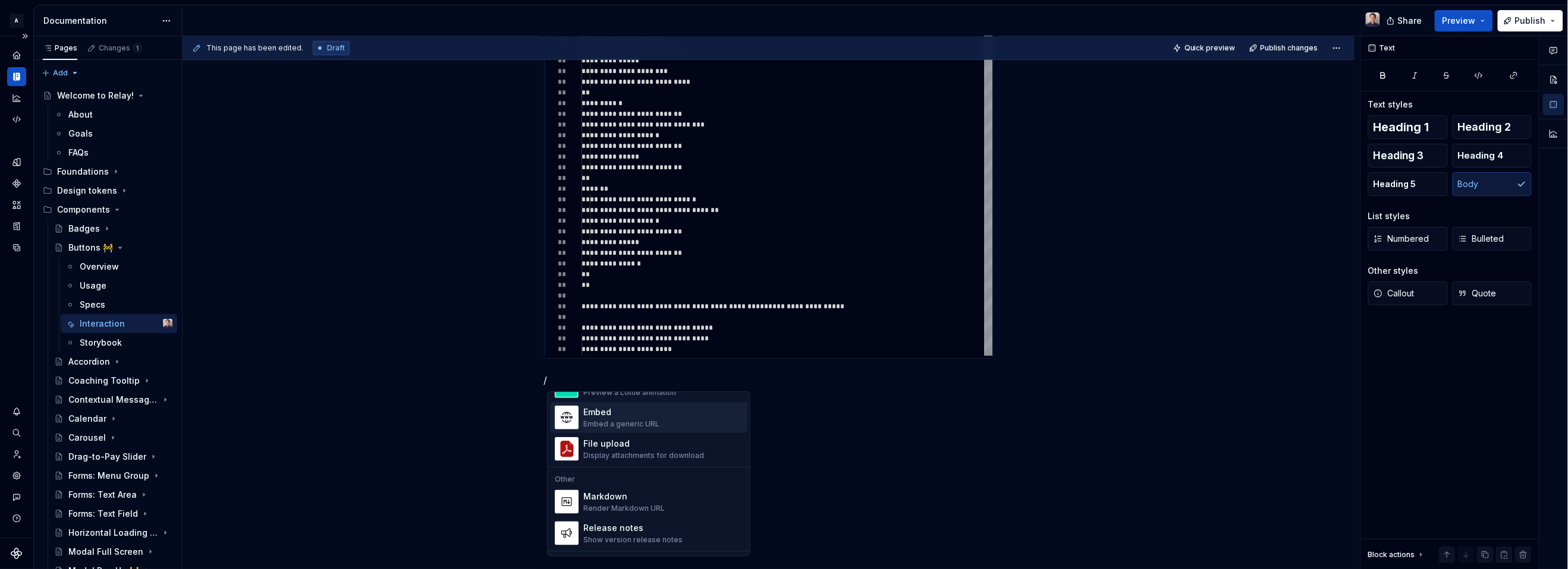
scroll to position [708, 0]
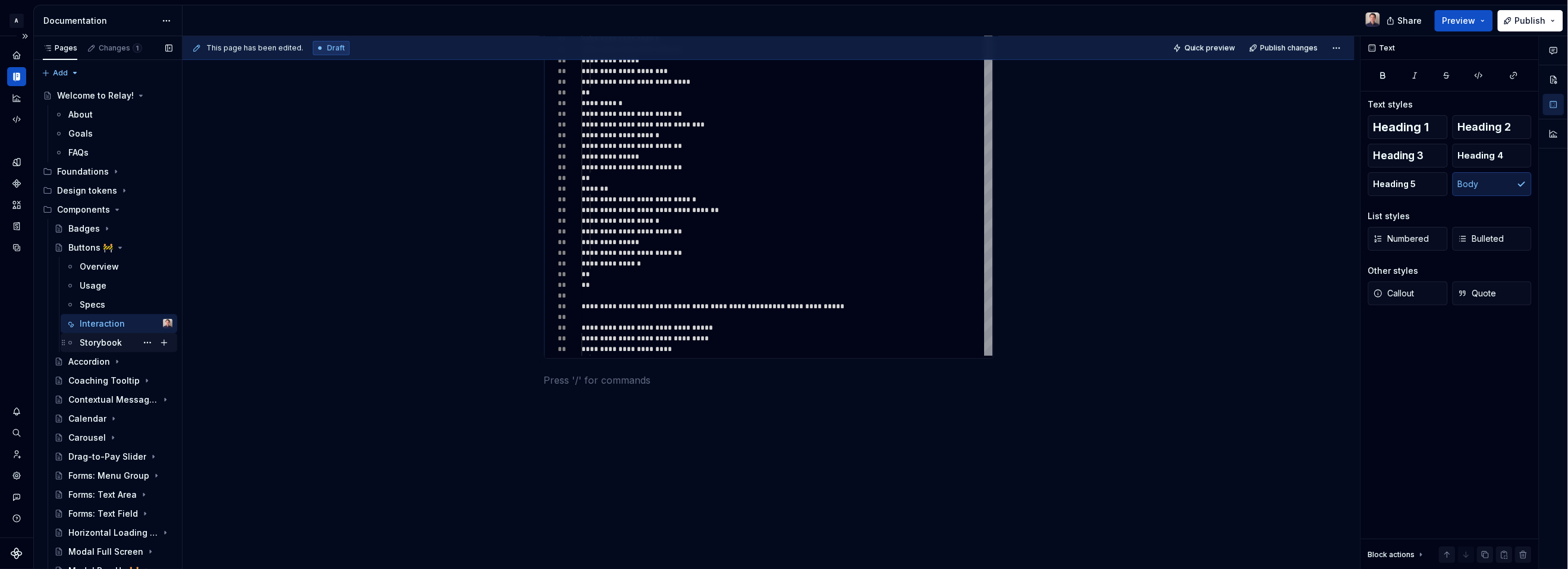
click at [88, 342] on div "Storybook" at bounding box center [101, 343] width 42 height 12
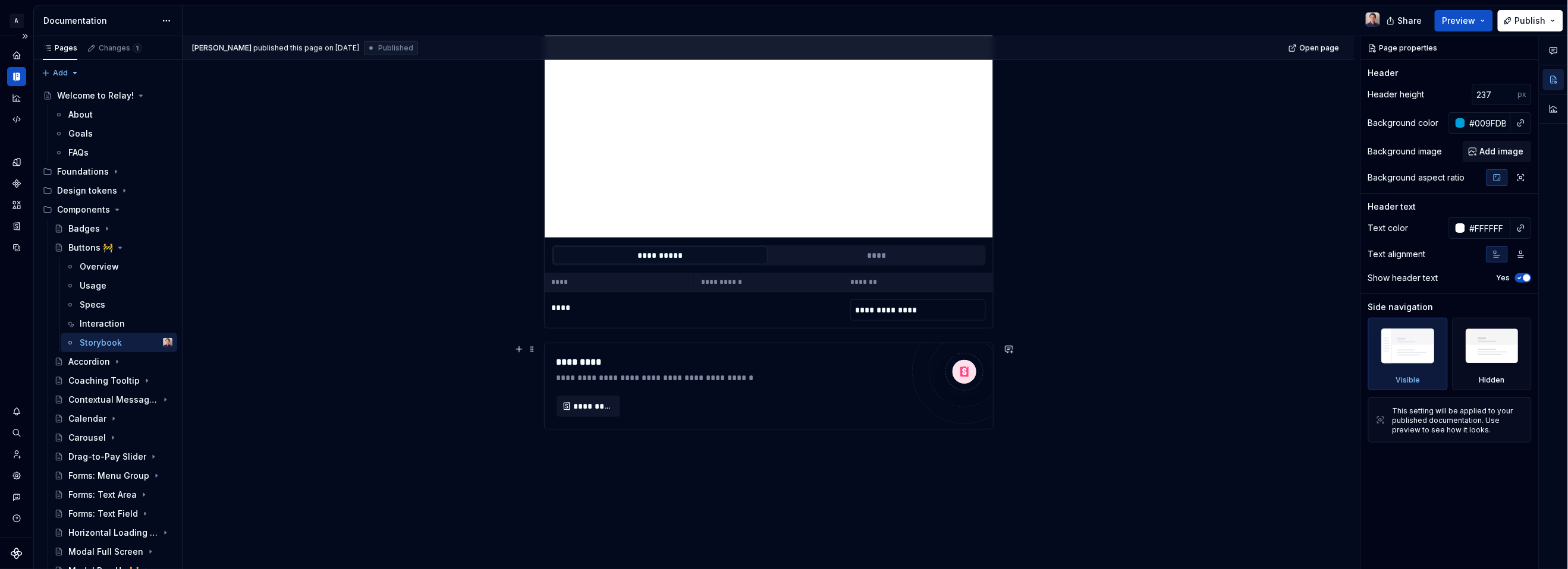
scroll to position [333, 0]
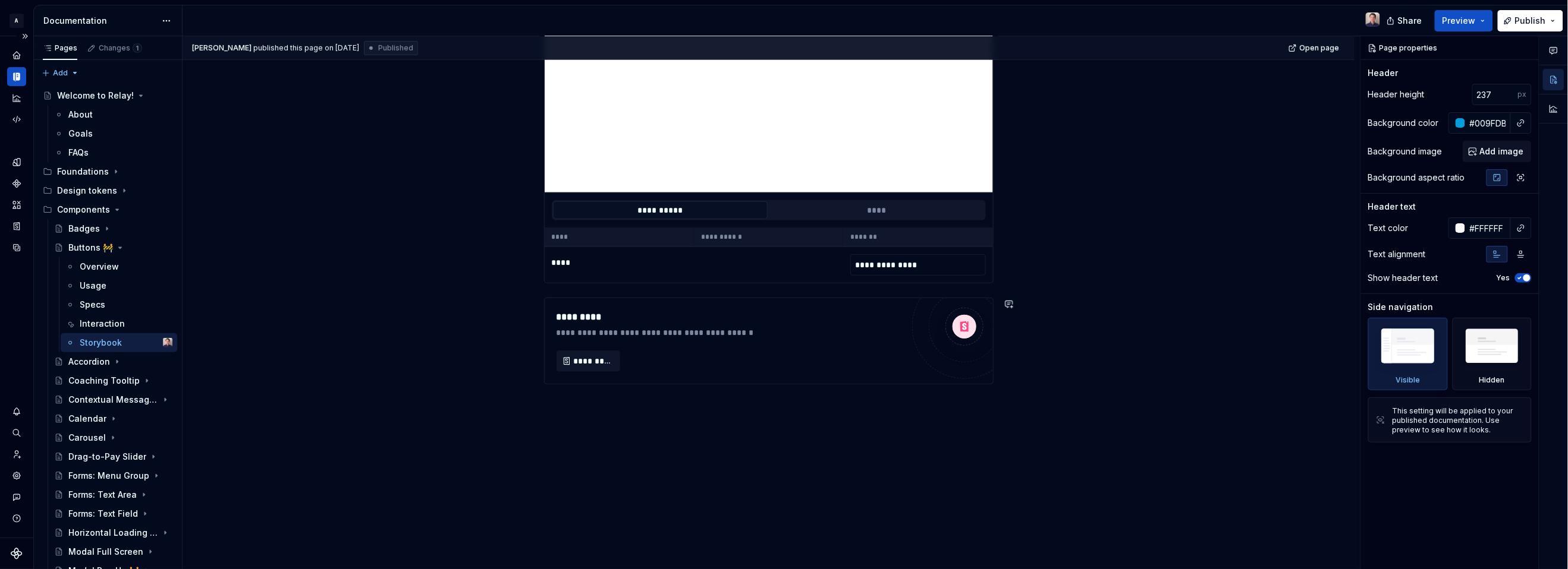
click at [385, 291] on div "**********" at bounding box center [768, 233] width 1172 height 673
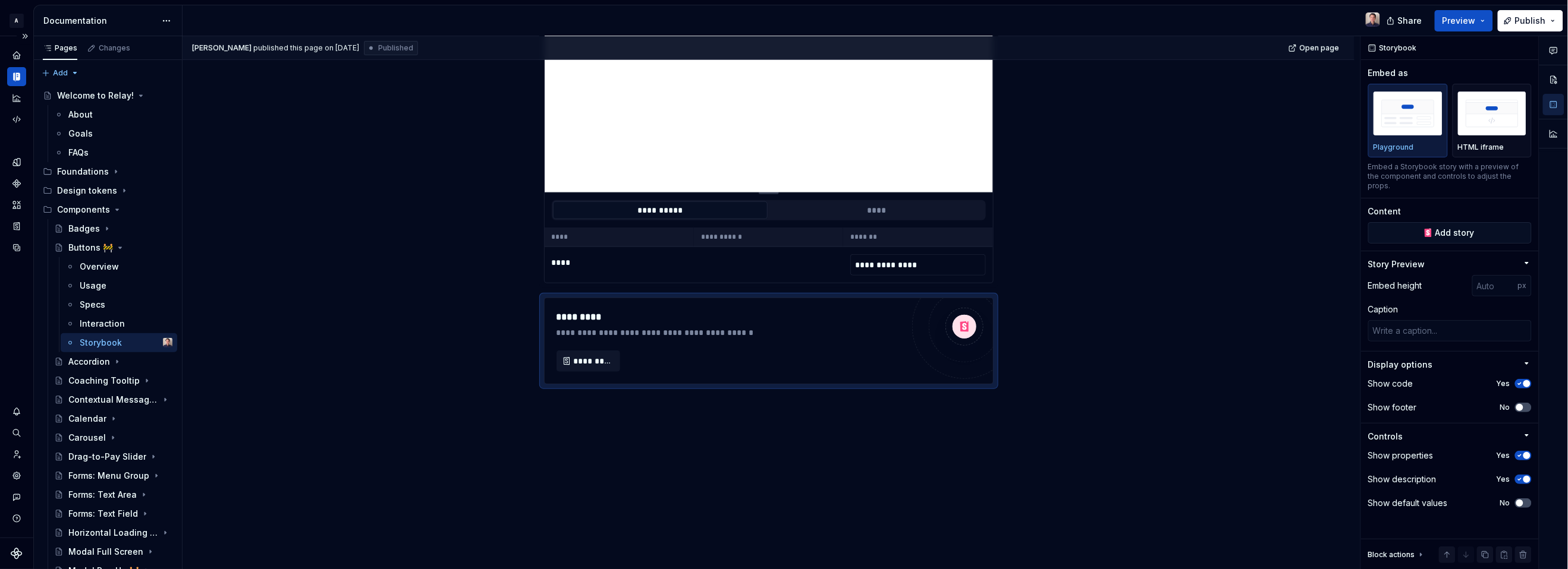
type textarea "*"
